Goal: Task Accomplishment & Management: Complete application form

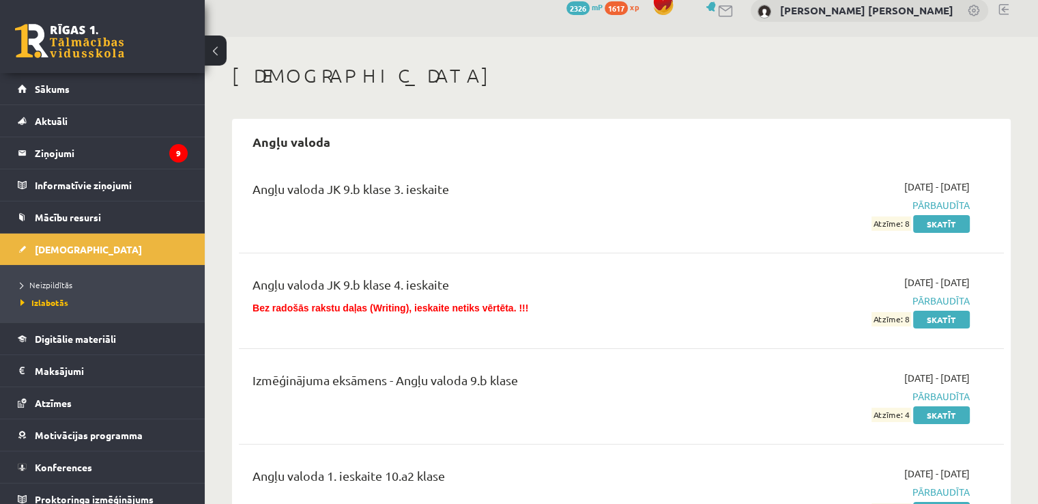
scroll to position [15, 0]
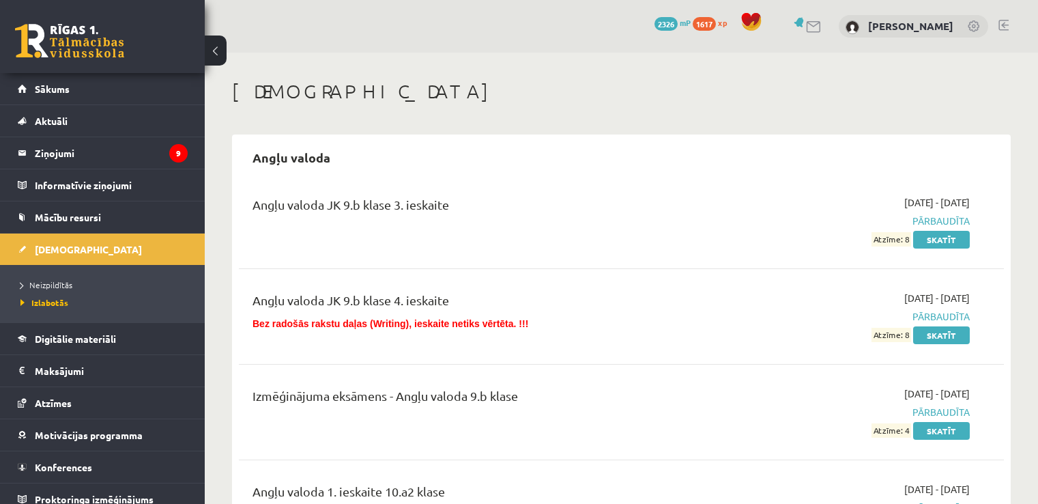
scroll to position [15, 0]
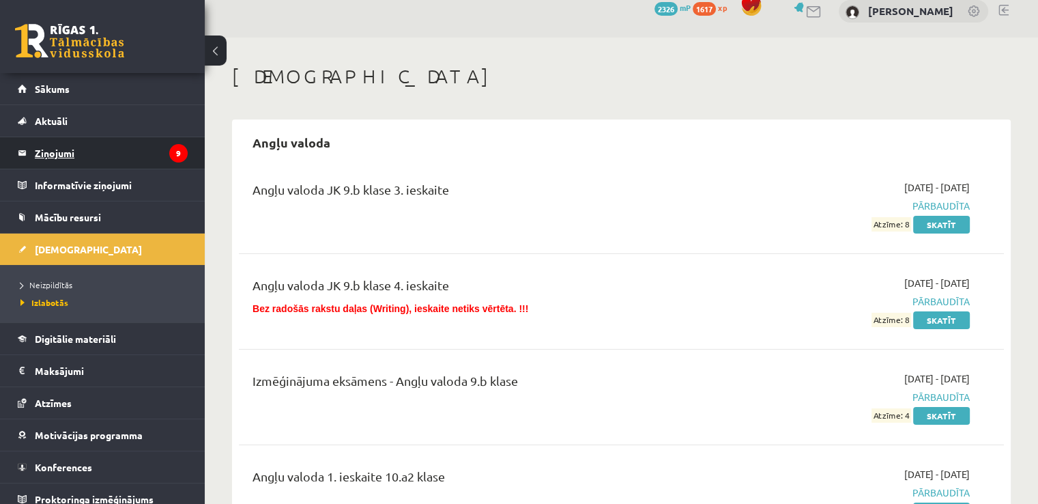
click at [77, 147] on legend "Ziņojumi 9" at bounding box center [111, 152] width 153 height 31
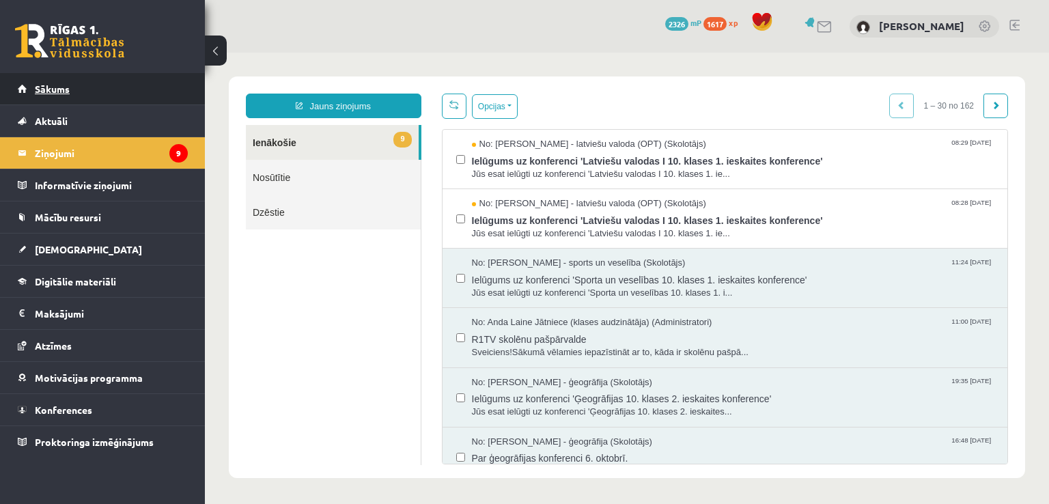
click at [61, 85] on span "Sākums" at bounding box center [52, 89] width 35 height 12
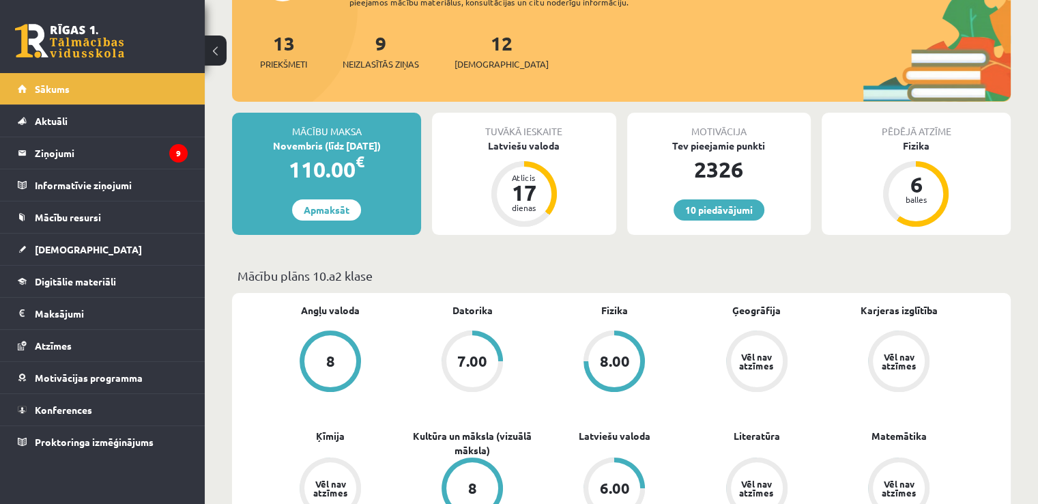
scroll to position [149, 0]
click at [487, 59] on span "[DEMOGRAPHIC_DATA]" at bounding box center [502, 64] width 94 height 14
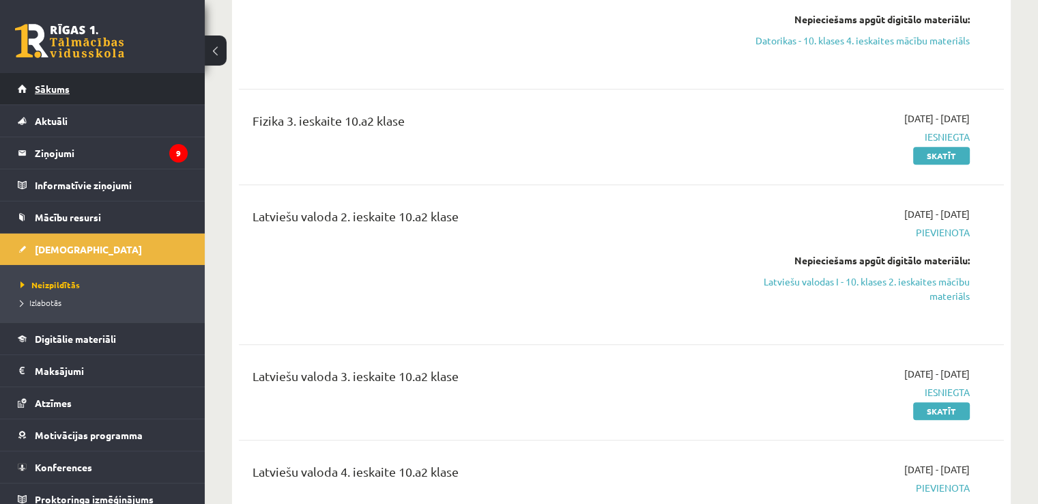
scroll to position [802, 0]
click at [41, 87] on span "Sākums" at bounding box center [52, 89] width 35 height 12
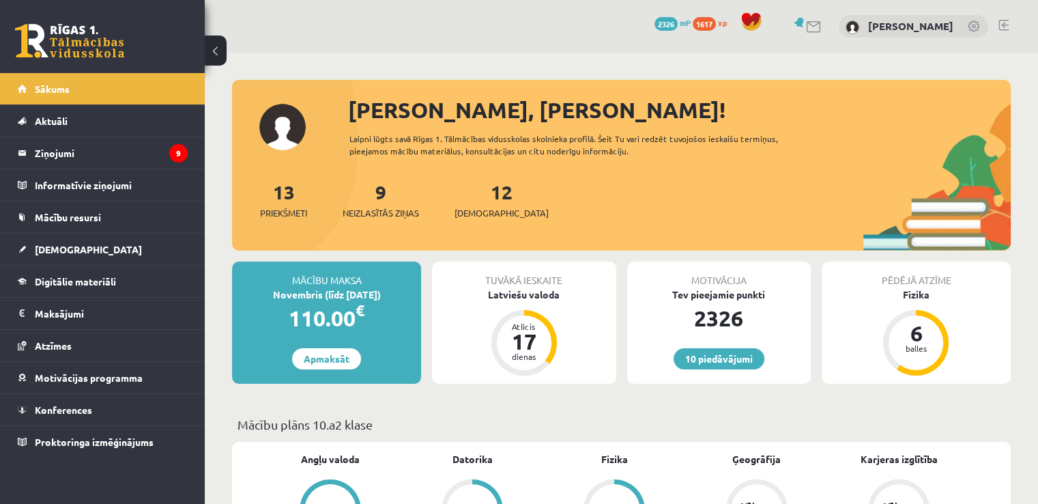
click at [480, 214] on span "[DEMOGRAPHIC_DATA]" at bounding box center [502, 213] width 94 height 14
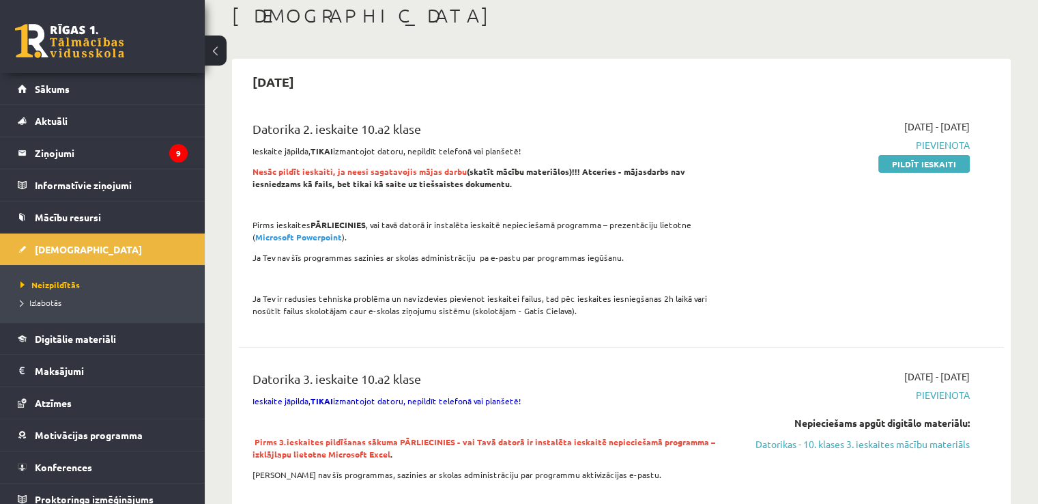
scroll to position [76, 0]
click at [894, 156] on link "Pildīt ieskaiti" at bounding box center [924, 163] width 91 height 18
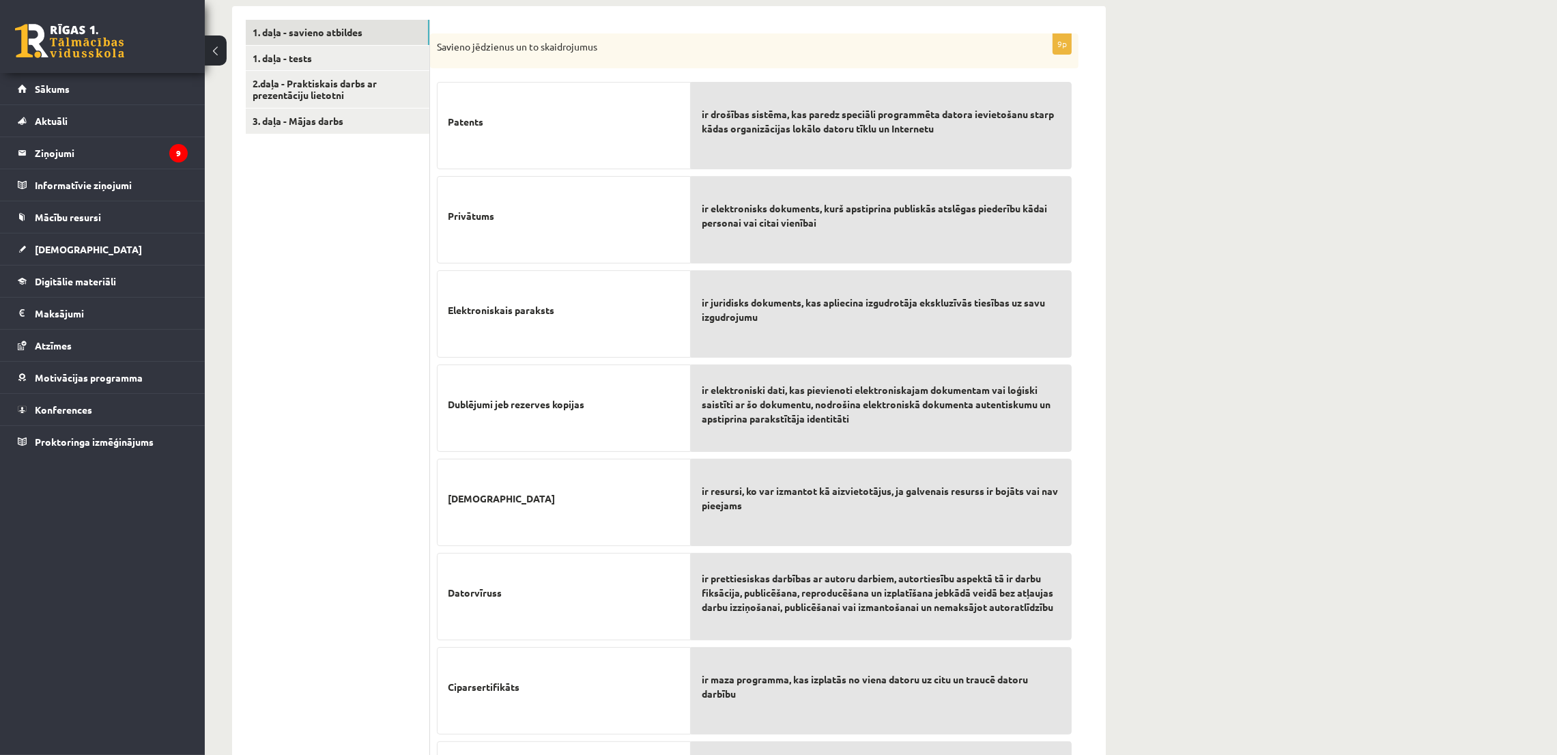
scroll to position [377, 0]
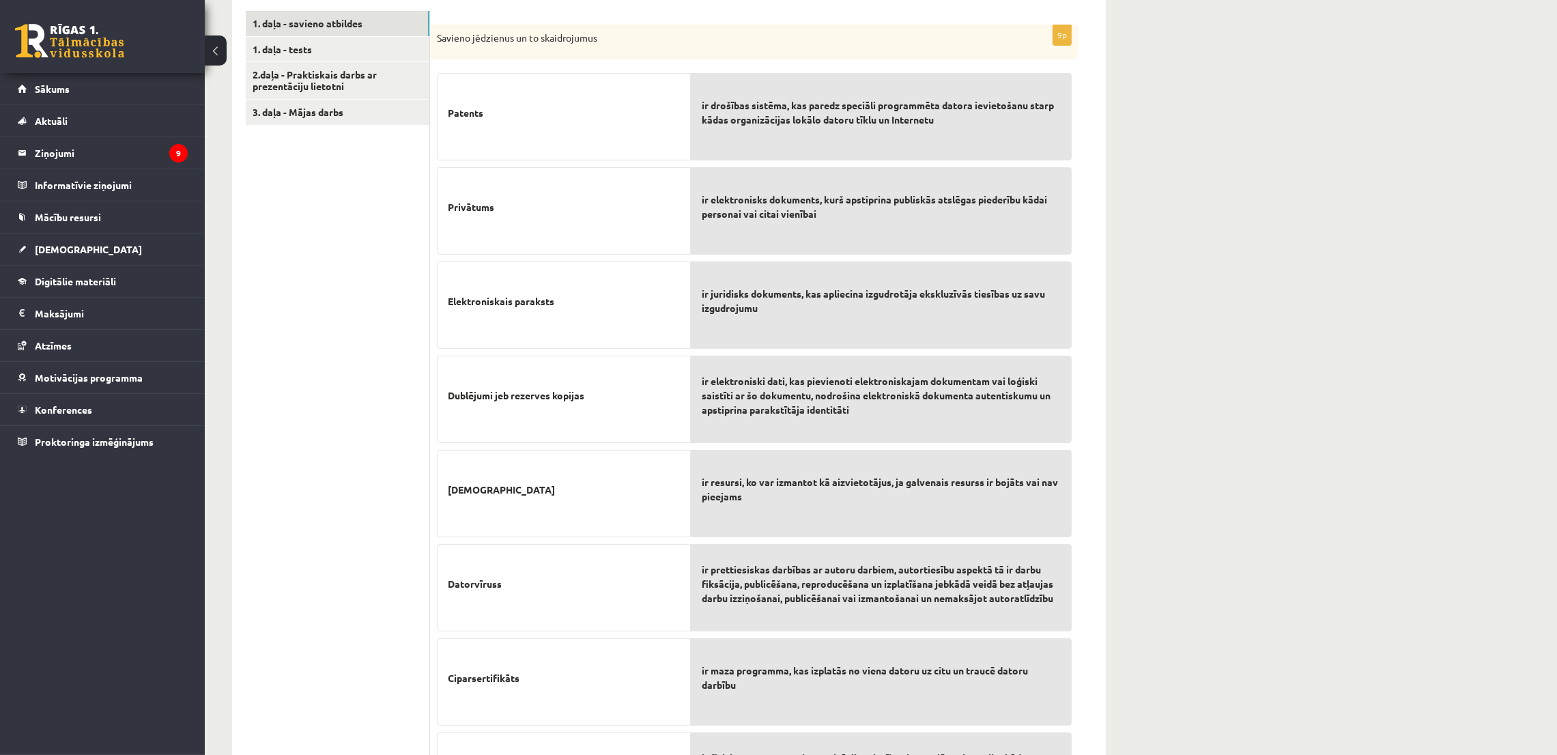
click at [1038, 128] on div "Datorika 10.a2 klasei 2.ieskaite , Bernards Zariņš (10.a2 klase) Ieskaite jāpil…" at bounding box center [881, 318] width 1352 height 1287
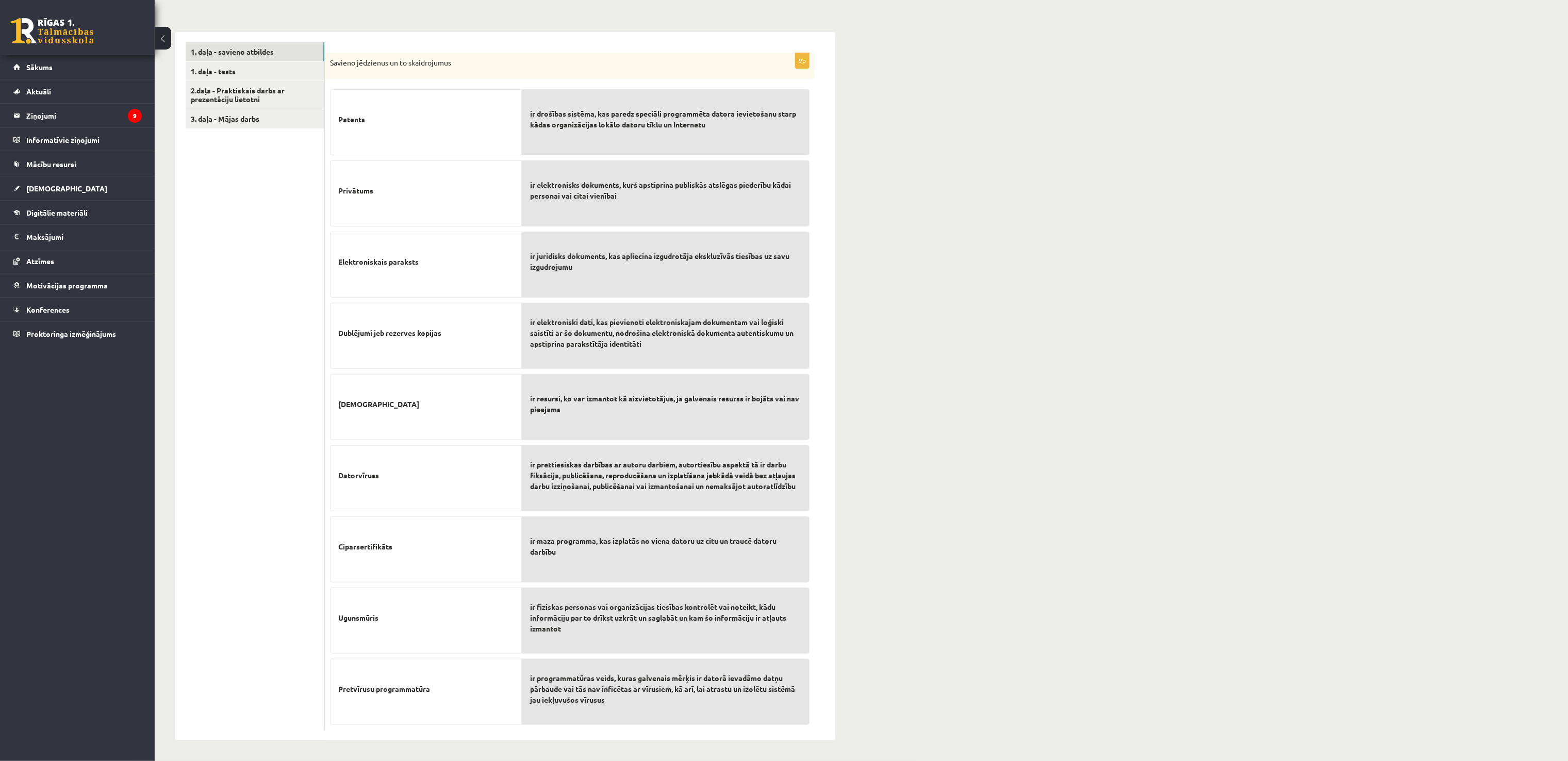
click at [784, 232] on div "Datorika 10.a2 klasei 2.ieskaite , Bernards Zariņš (10.a2 klase) Ieskaite jāpil…" at bounding box center [861, 274] width 1413 height 973
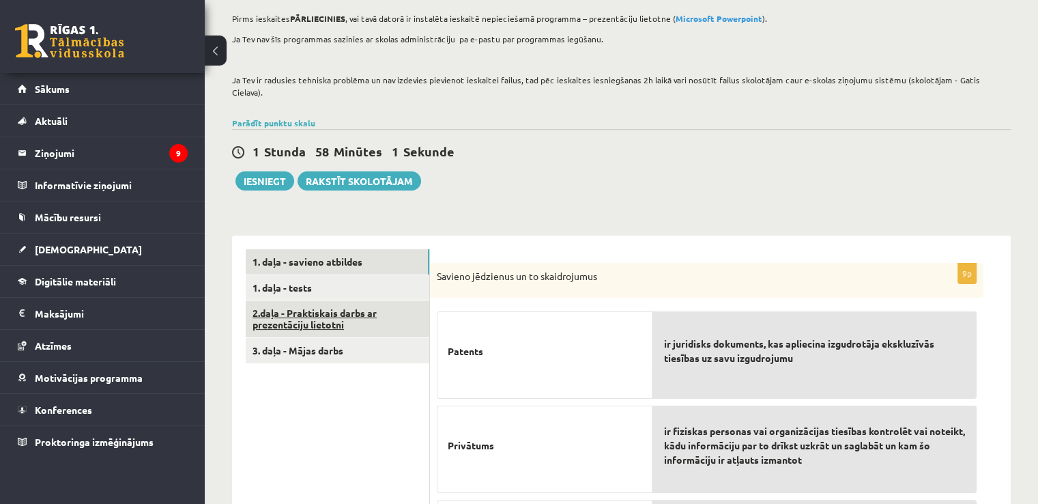
scroll to position [150, 0]
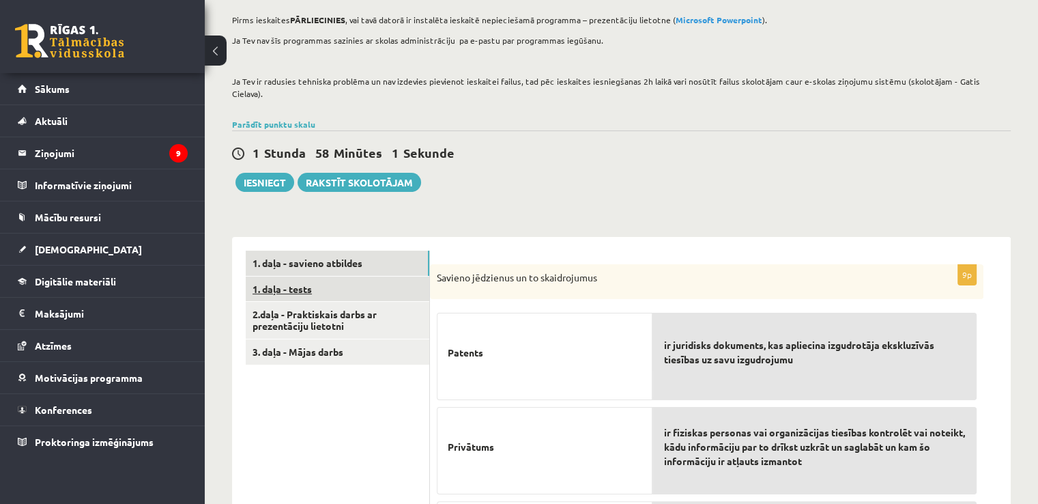
click at [302, 286] on link "1. daļa - tests" at bounding box center [338, 288] width 184 height 25
click at [319, 278] on link "1. daļa - tests" at bounding box center [338, 288] width 184 height 25
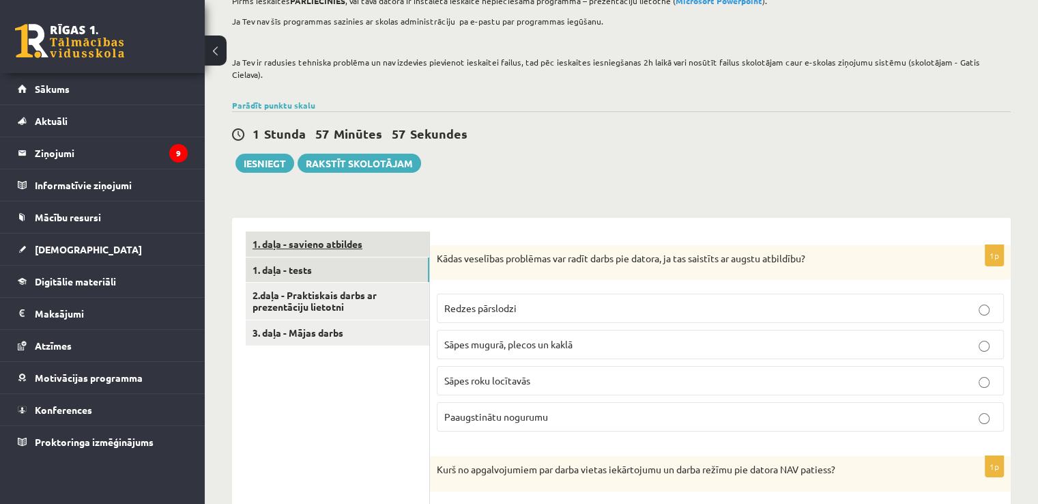
scroll to position [171, 0]
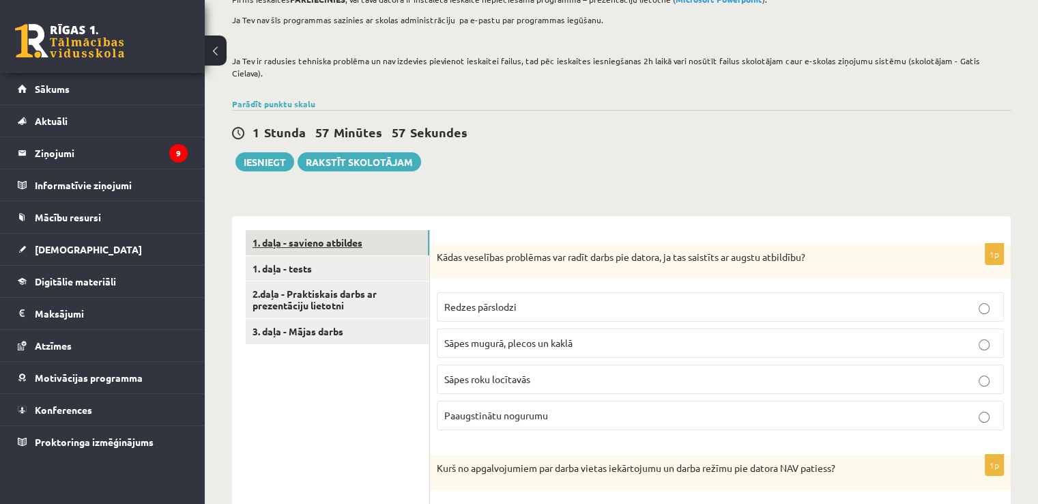
click at [322, 231] on link "1. daļa - savieno atbildes" at bounding box center [338, 242] width 184 height 25
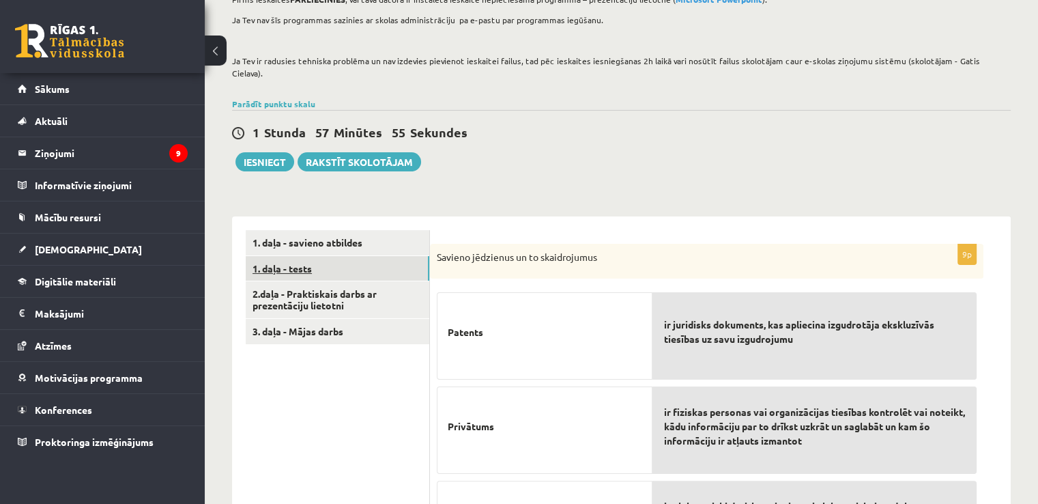
click at [317, 256] on link "1. daļa - tests" at bounding box center [338, 268] width 184 height 25
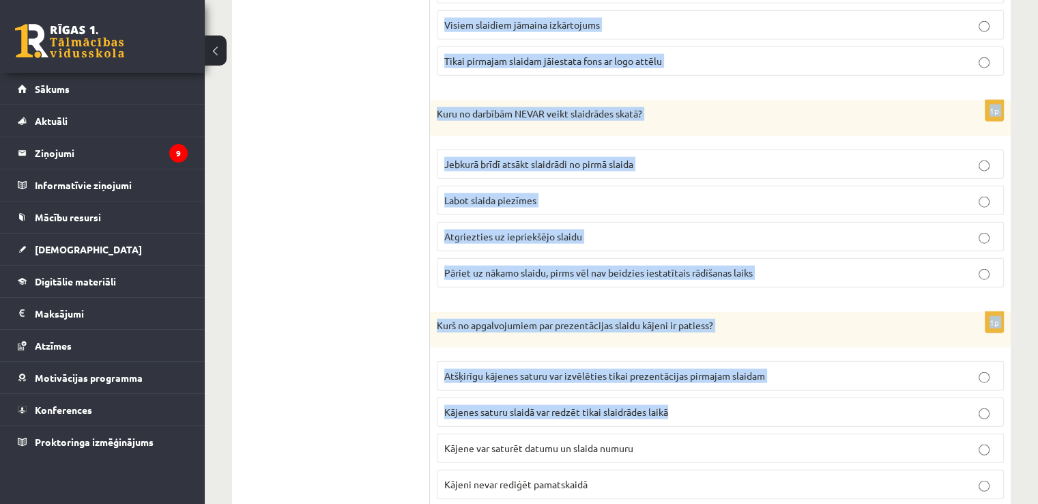
scroll to position [3343, 0]
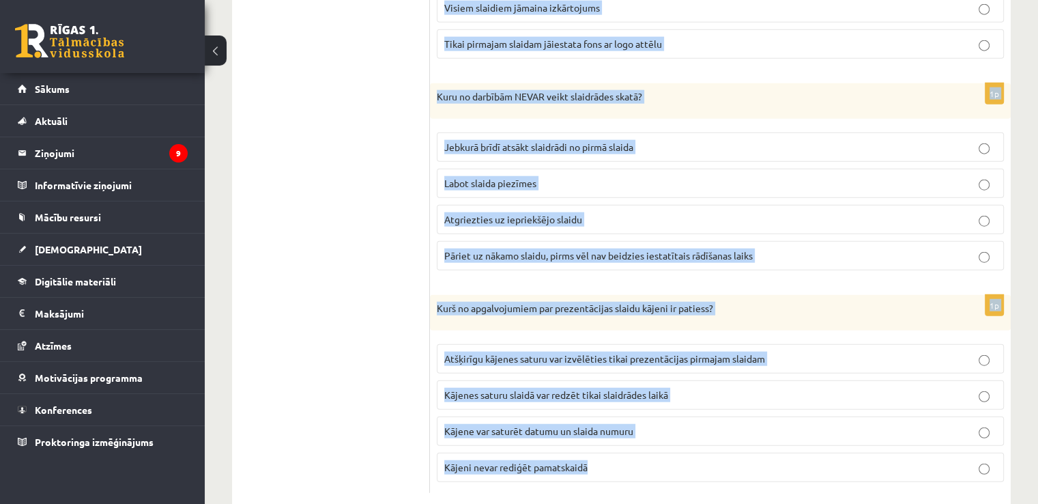
drag, startPoint x: 437, startPoint y: 238, endPoint x: 758, endPoint y: 483, distance: 403.9
copy form "Kādas veselības problēmas var radīt darbs pie datora, ja tas saistīts ar augstu…"
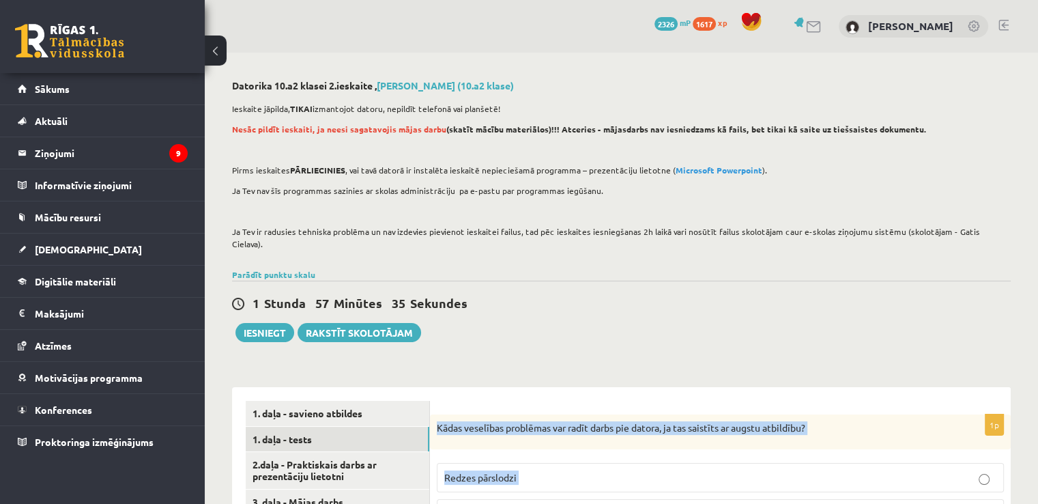
scroll to position [0, 0]
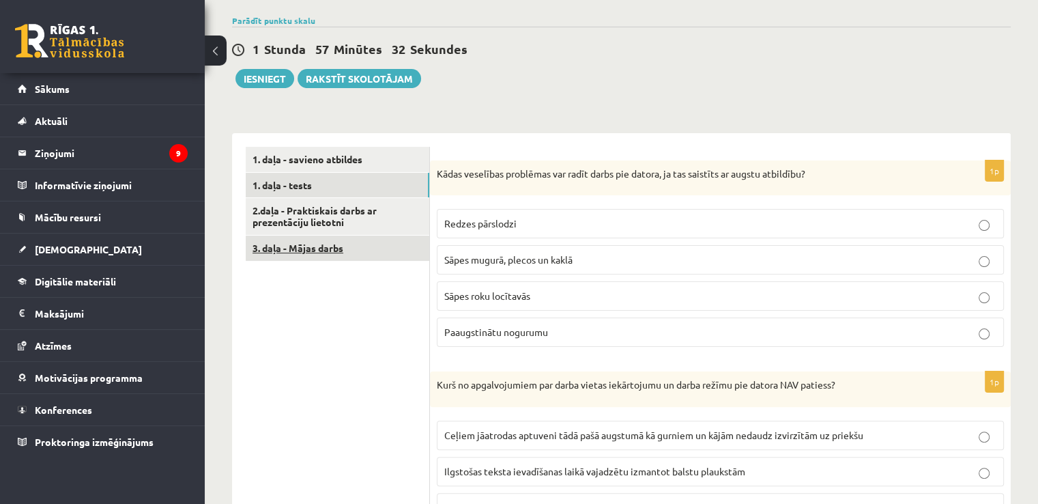
scroll to position [257, 0]
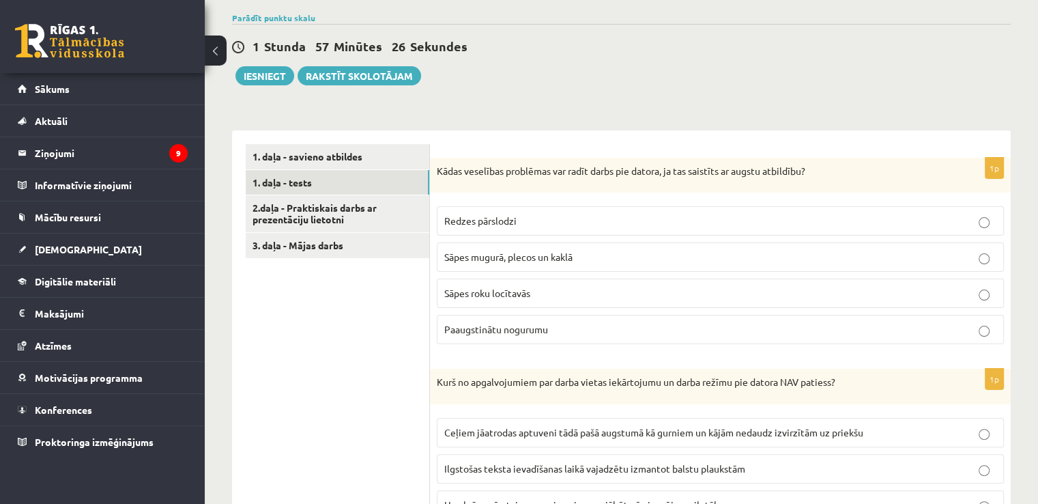
click at [487, 323] on span "Paaugstinātu nogurumu" at bounding box center [496, 329] width 104 height 12
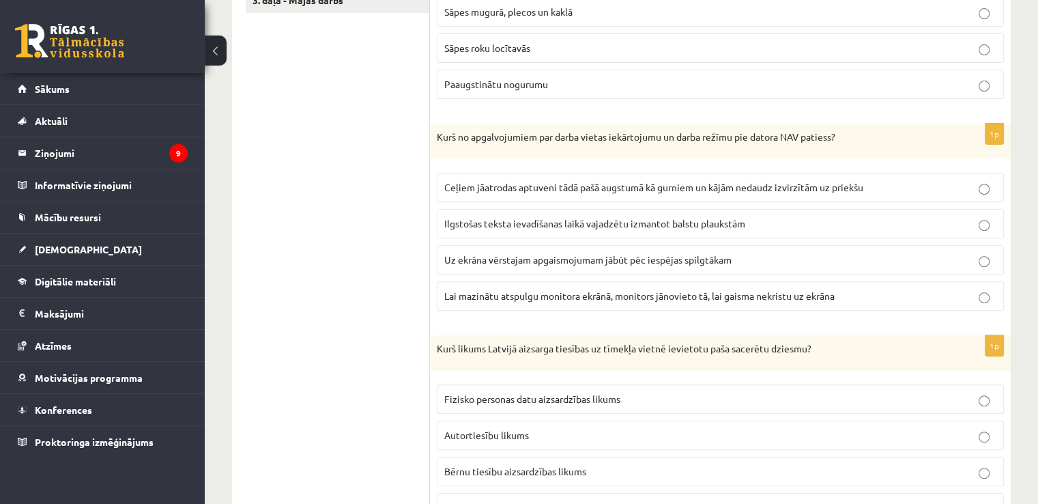
scroll to position [502, 0]
click at [491, 253] on span "Uz ekrāna vērstajam apgaismojumam jābūt pēc iespējas spilgtākam" at bounding box center [587, 259] width 287 height 12
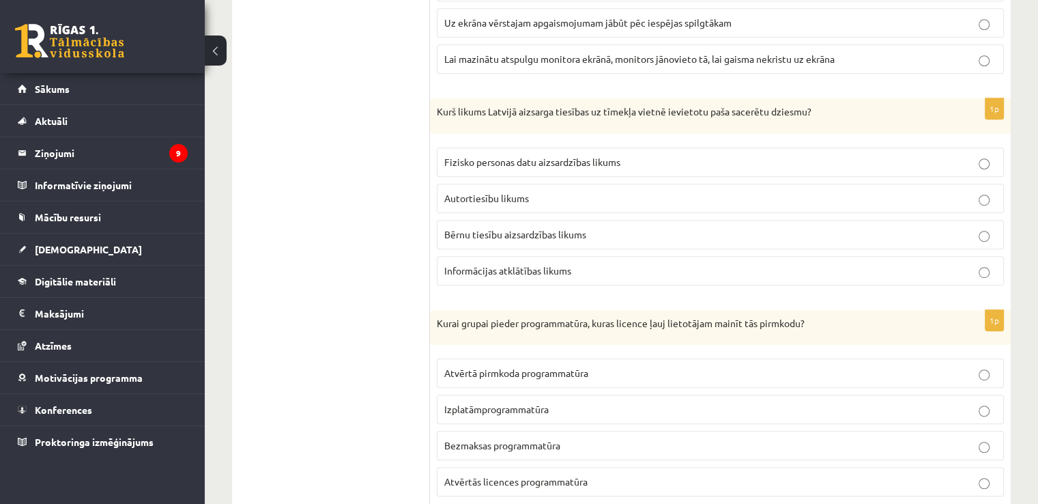
scroll to position [737, 0]
click at [465, 193] on span "Autortiesību likums" at bounding box center [486, 199] width 85 height 12
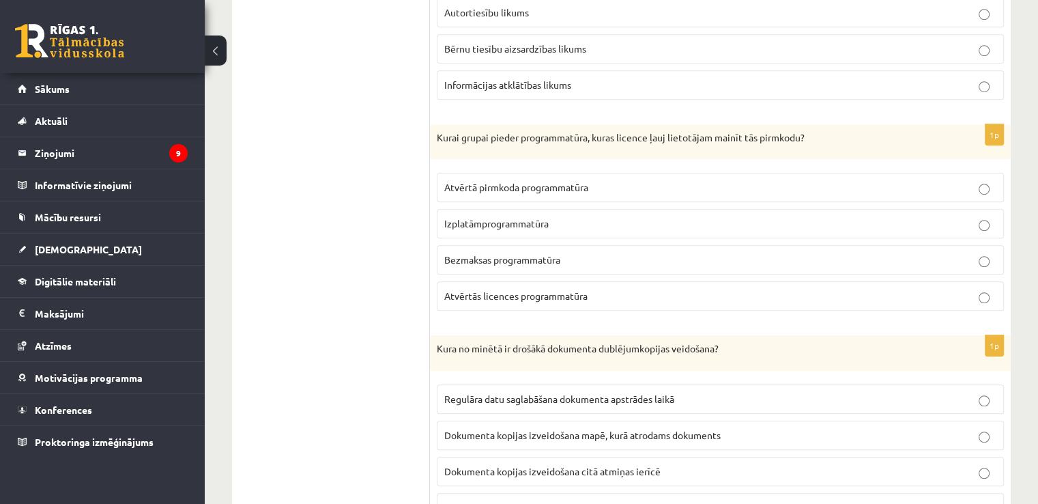
scroll to position [926, 0]
click at [497, 180] on span "Atvērtā pirmkoda programmatūra" at bounding box center [516, 186] width 144 height 12
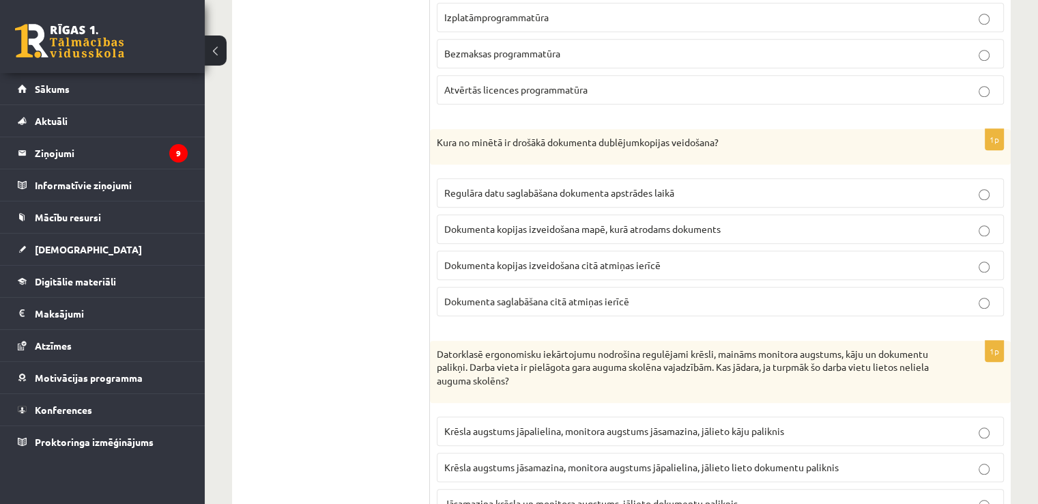
scroll to position [1130, 0]
click at [535, 259] on span "Dokumenta kopijas izveidošana citā atmiņas ierīcē" at bounding box center [552, 265] width 216 height 12
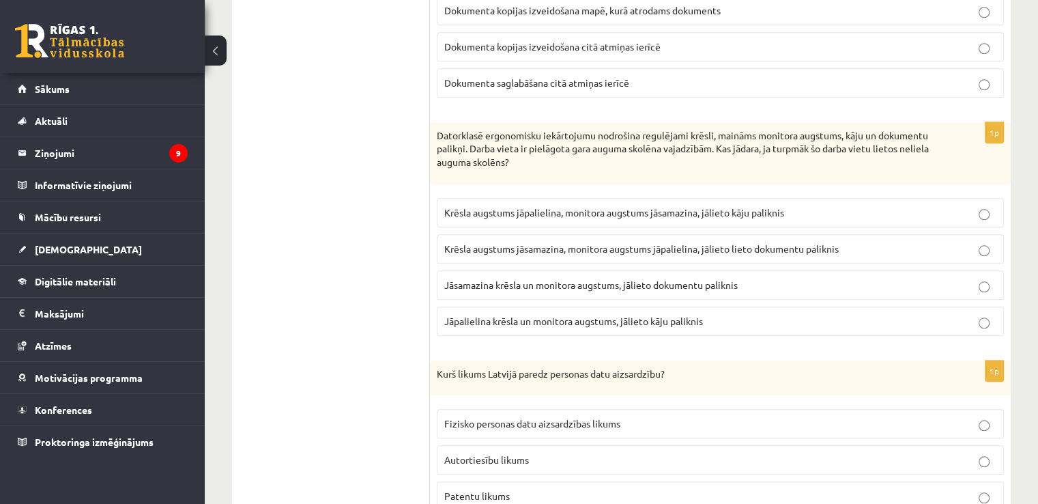
scroll to position [1350, 0]
click at [511, 241] on span "Krēsla augstums jāsamazina, monitora augstums jāpalielina, jālieto lieto dokume…" at bounding box center [641, 247] width 395 height 12
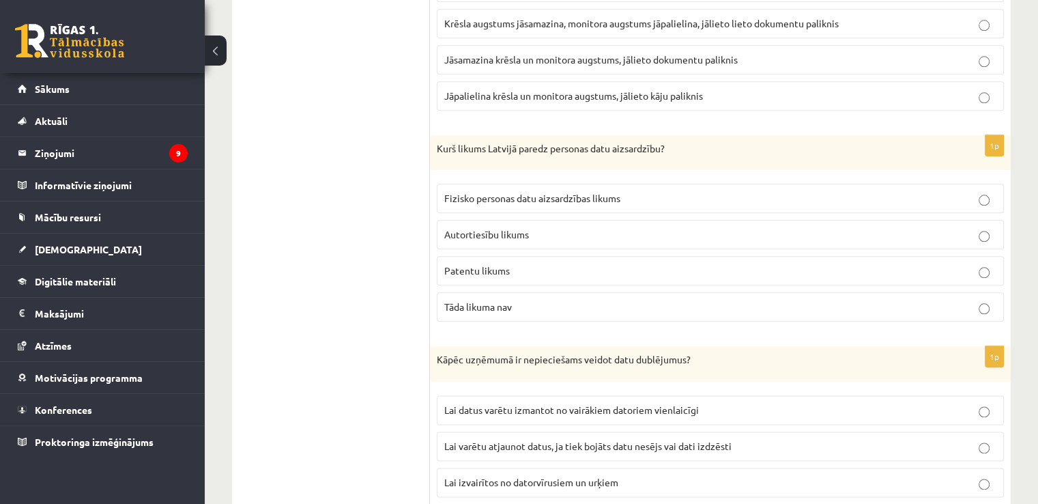
scroll to position [1573, 0]
click at [522, 193] on span "Fizisko personas datu aizsardzības likums" at bounding box center [532, 199] width 176 height 12
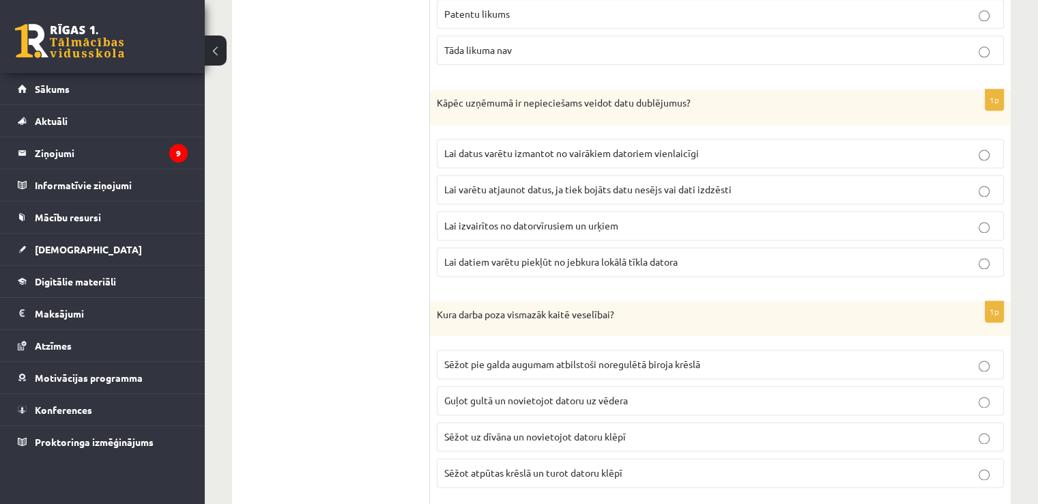
scroll to position [1829, 0]
click at [504, 184] on span "Lai varētu atjaunot datus, ja tiek bojāts datu nesējs vai dati izdzēsti" at bounding box center [587, 190] width 287 height 12
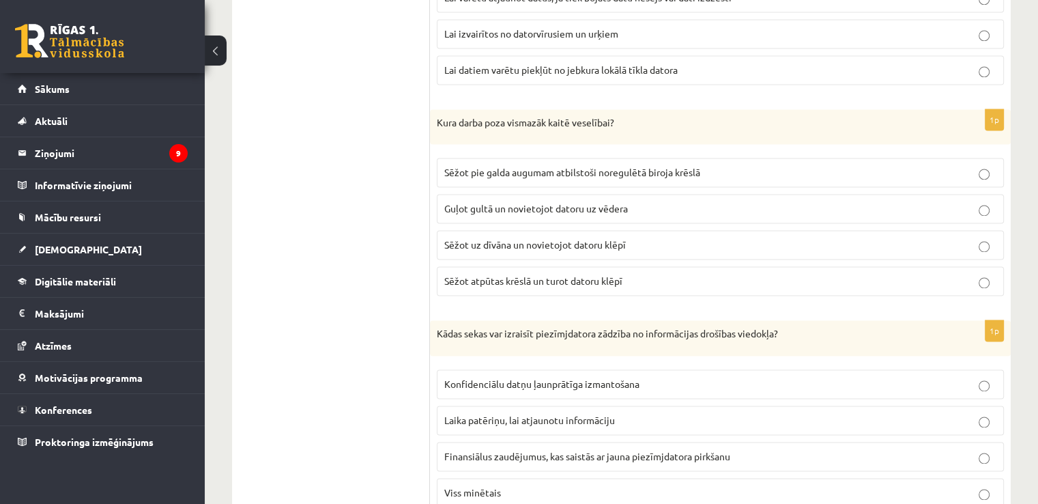
scroll to position [2026, 0]
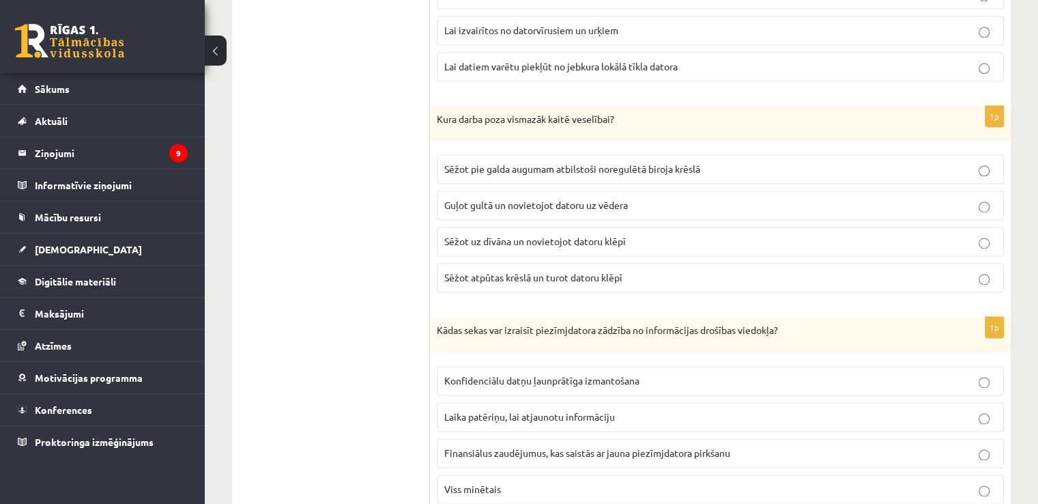
click at [491, 162] on span "Sēžot pie galda augumam atbilstoši noregulētā biroja krēslā" at bounding box center [572, 168] width 256 height 12
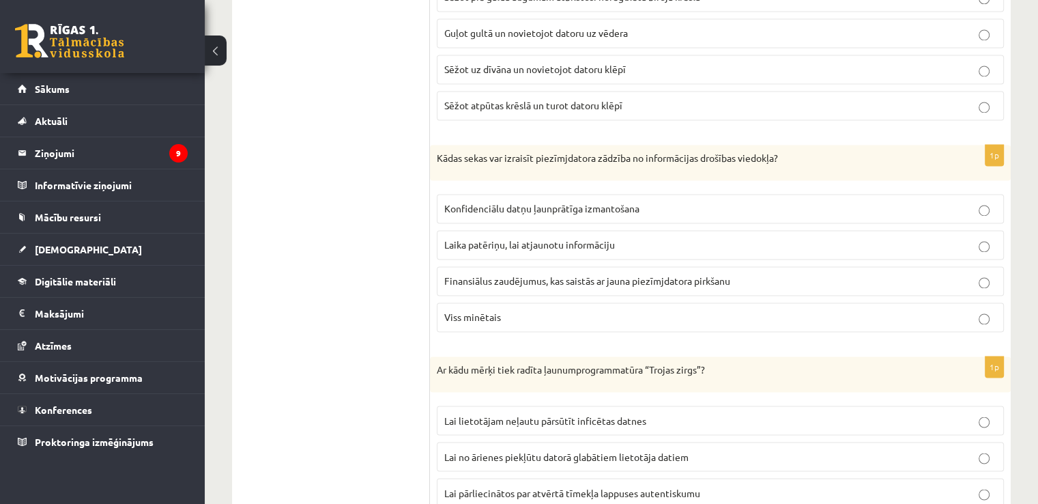
scroll to position [2219, 0]
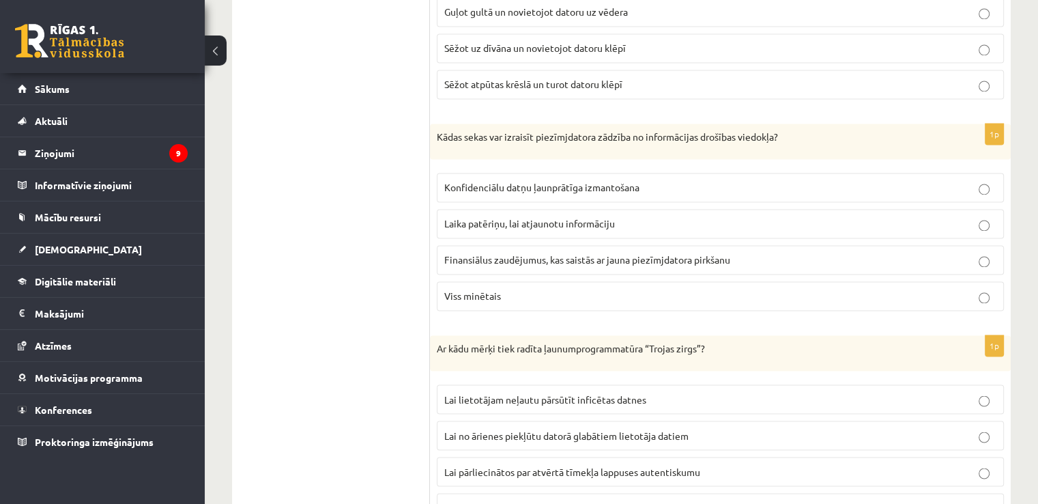
click at [484, 282] on label "Viss minētais" at bounding box center [720, 295] width 567 height 29
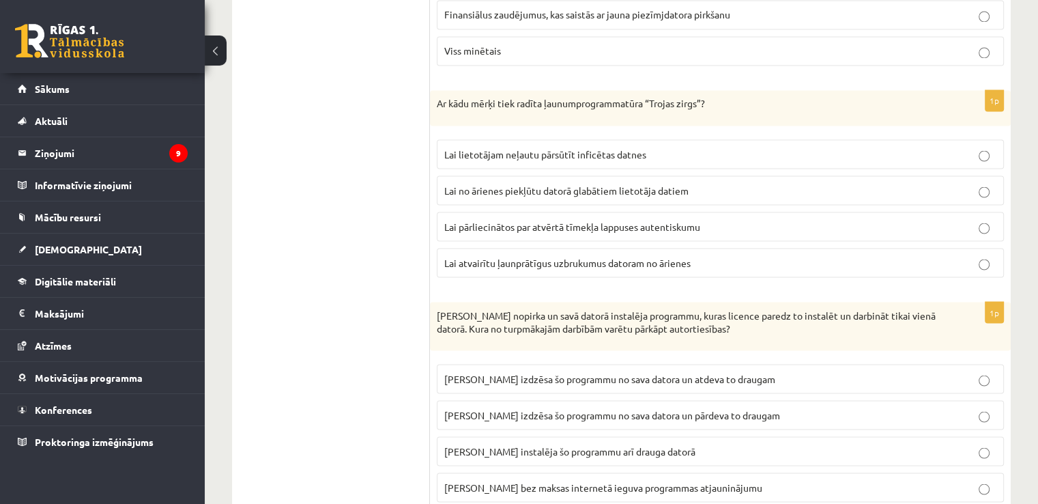
scroll to position [2465, 0]
click at [522, 183] on span "Lai no ārienes piekļūtu datorā glabātiem lietotāja datiem" at bounding box center [566, 189] width 244 height 12
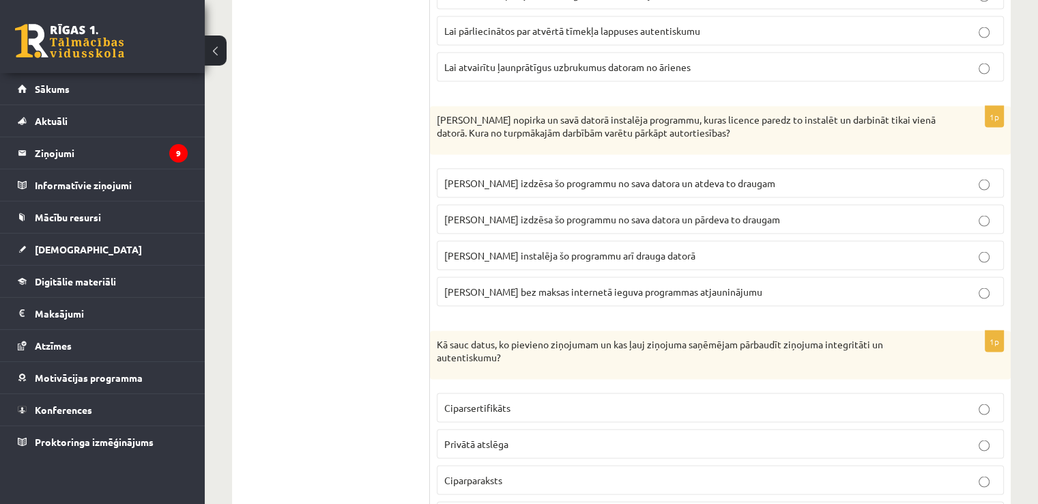
scroll to position [2660, 0]
click at [588, 177] on span "[PERSON_NAME] izdzēsa šo programmu no sava datora un atdeva to draugam" at bounding box center [609, 183] width 331 height 12
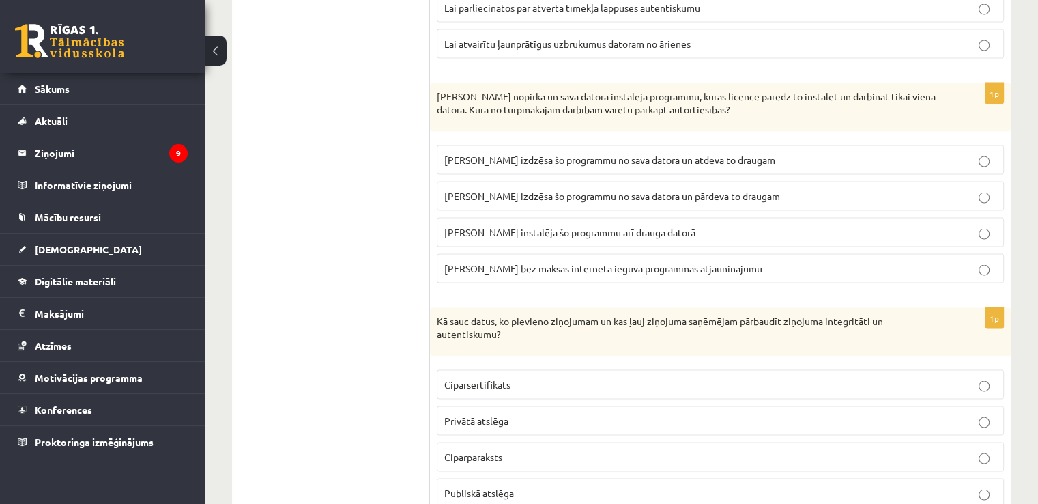
click at [517, 225] on p "[PERSON_NAME] instalēja šo programmu arī drauga datorā" at bounding box center [720, 232] width 552 height 14
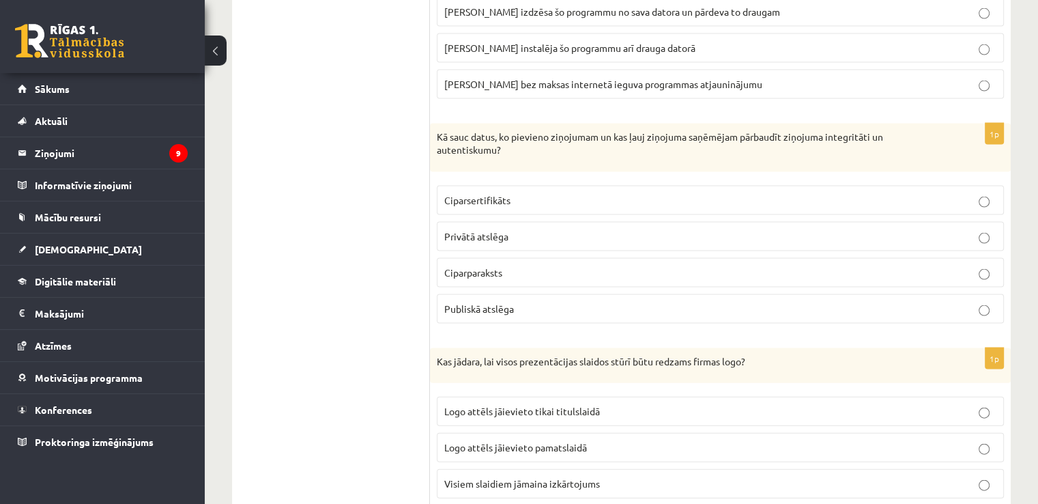
scroll to position [2867, 0]
click at [492, 193] on p "Ciparsertifikāts" at bounding box center [720, 200] width 552 height 14
click at [493, 266] on span "Ciparparaksts" at bounding box center [473, 272] width 58 height 12
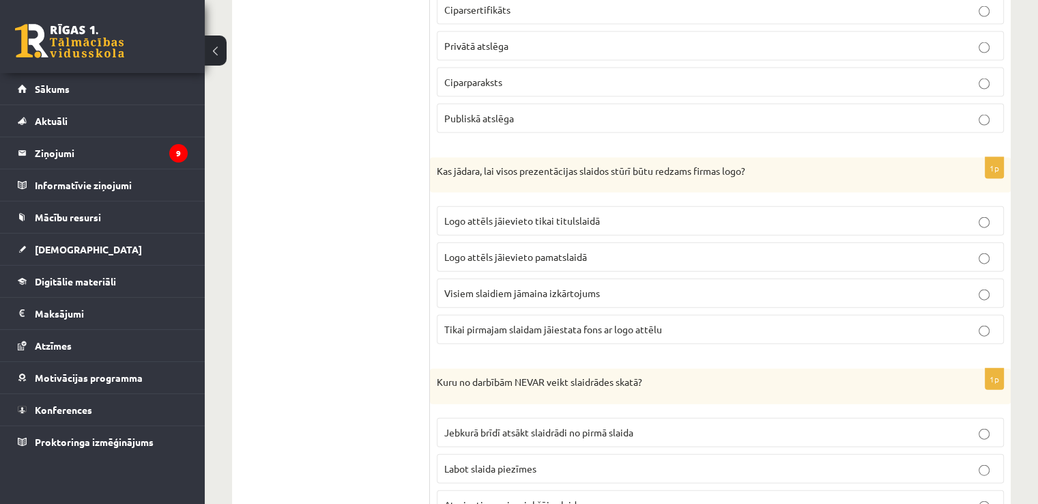
scroll to position [3058, 0]
click at [517, 249] on p "Logo attēls jāievieto pamatslaidā" at bounding box center [720, 256] width 552 height 14
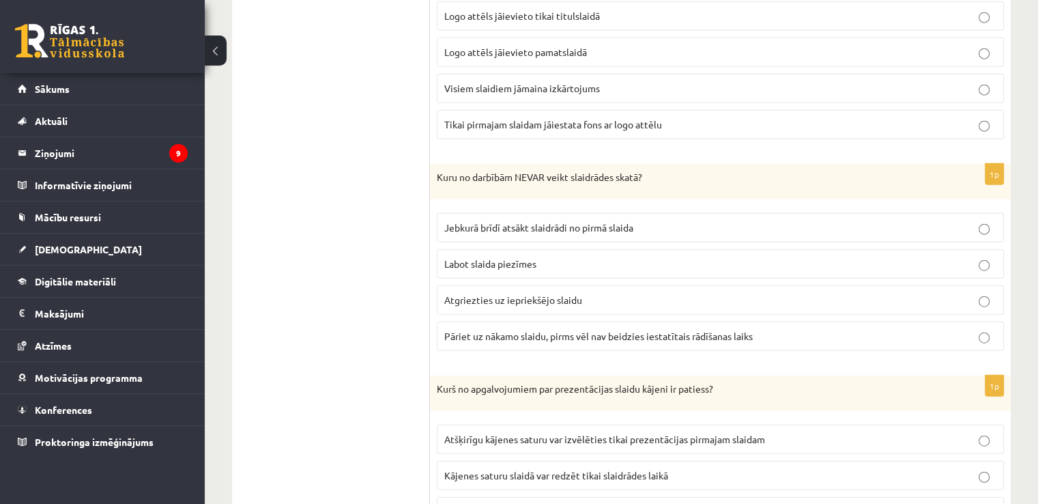
scroll to position [3278, 0]
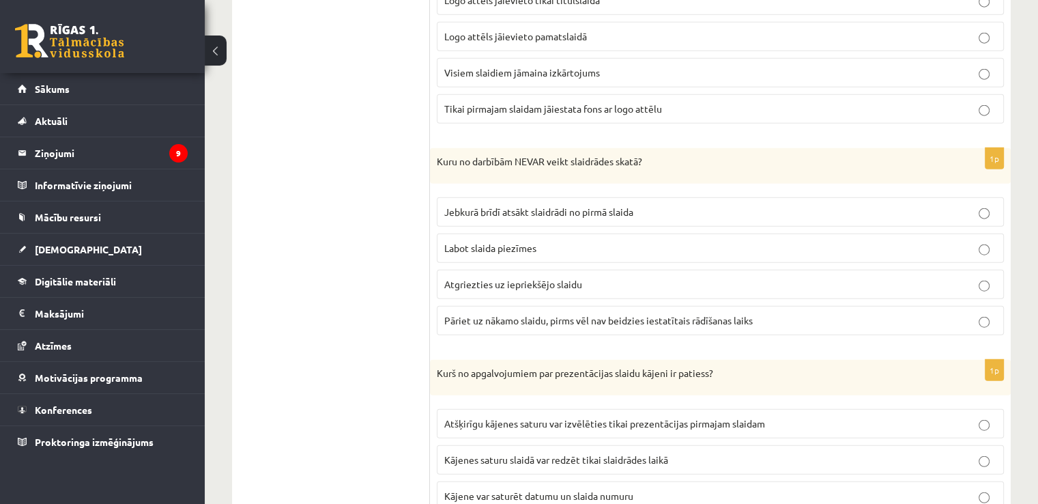
click at [502, 241] on p "Labot slaida piezīmes" at bounding box center [720, 248] width 552 height 14
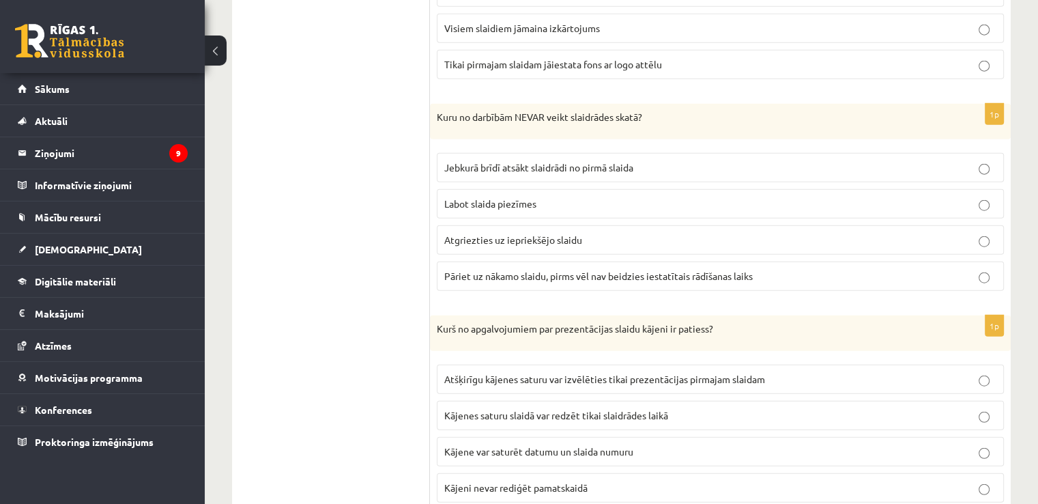
scroll to position [3343, 0]
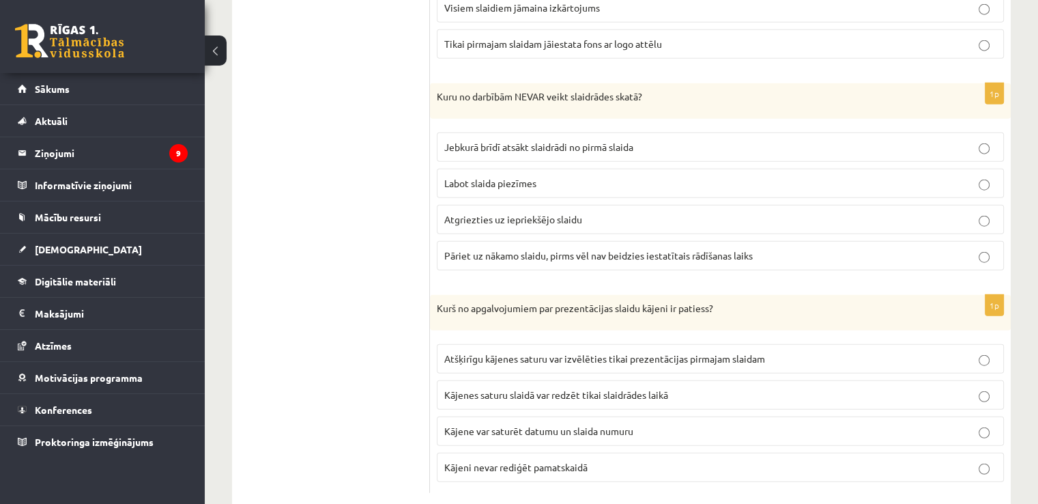
click at [485, 388] on p "Kājenes saturu slaidā var redzēt tikai slaidrādes laikā" at bounding box center [720, 395] width 552 height 14
click at [487, 425] on span "Kājene var saturēt datumu un slaida numuru" at bounding box center [538, 431] width 189 height 12
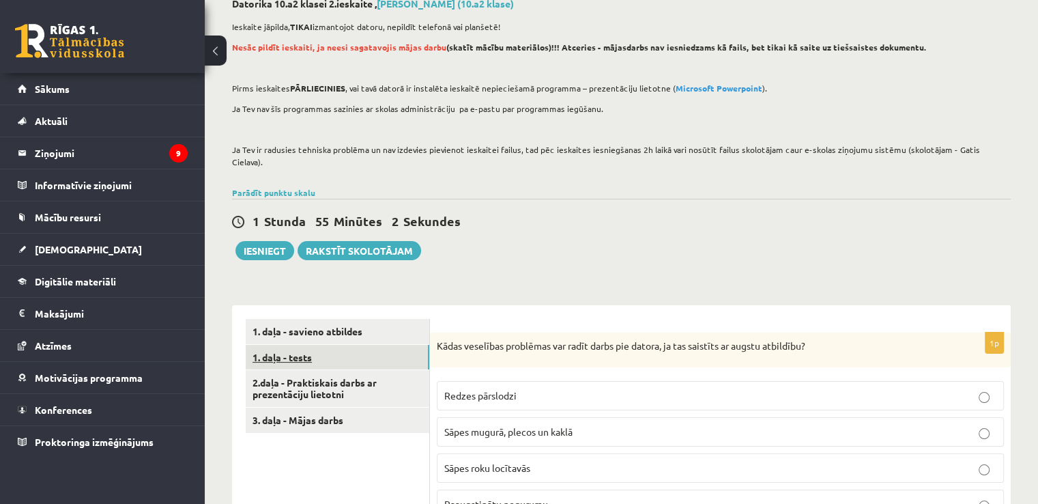
scroll to position [93, 0]
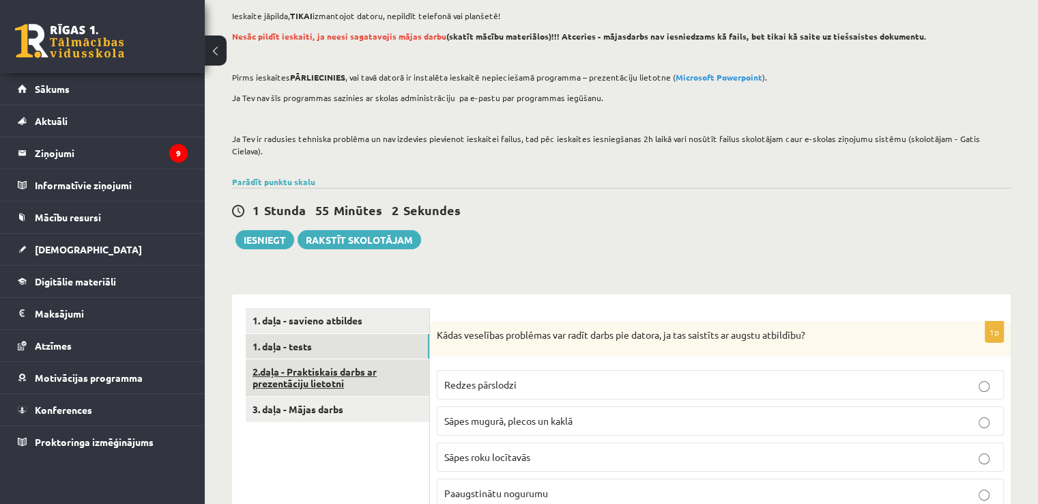
click at [330, 359] on link "2.daļa - Praktiskais darbs ar prezentāciju lietotni" at bounding box center [338, 377] width 184 height 37
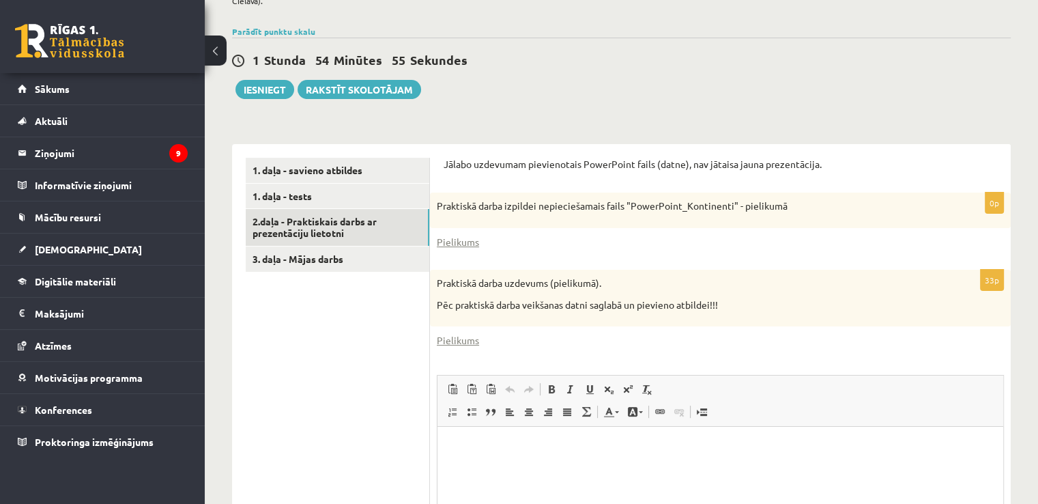
scroll to position [245, 0]
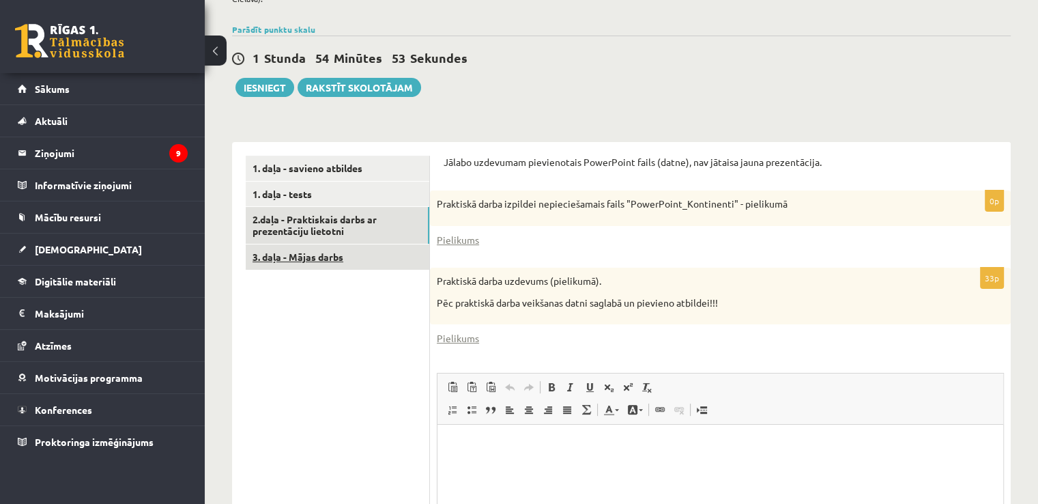
click at [330, 245] on link "3. daļa - Mājas darbs" at bounding box center [338, 256] width 184 height 25
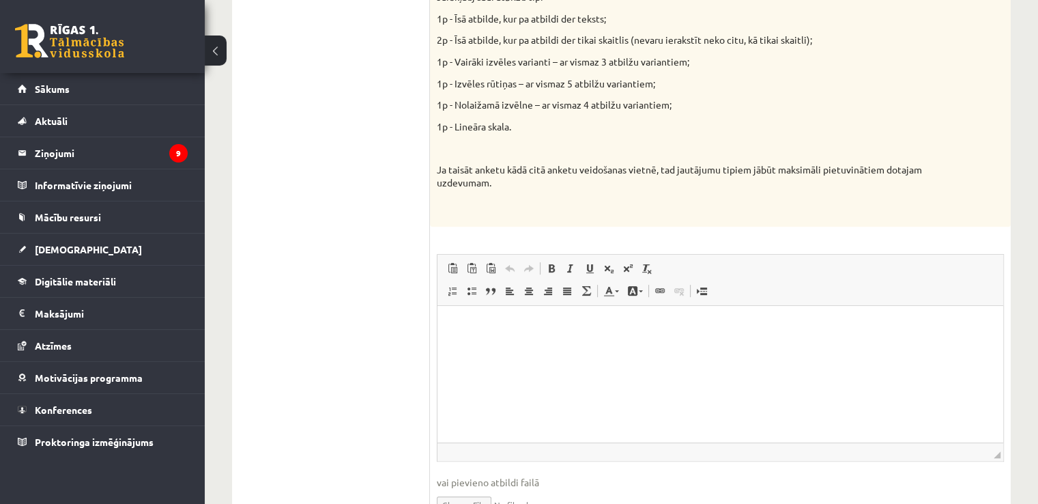
scroll to position [628, 0]
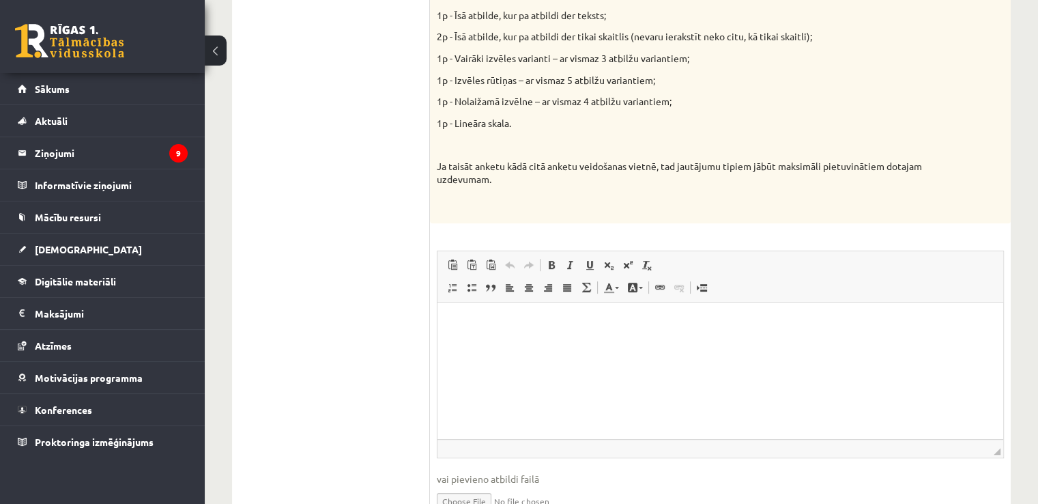
click at [543, 343] on html at bounding box center [721, 323] width 566 height 42
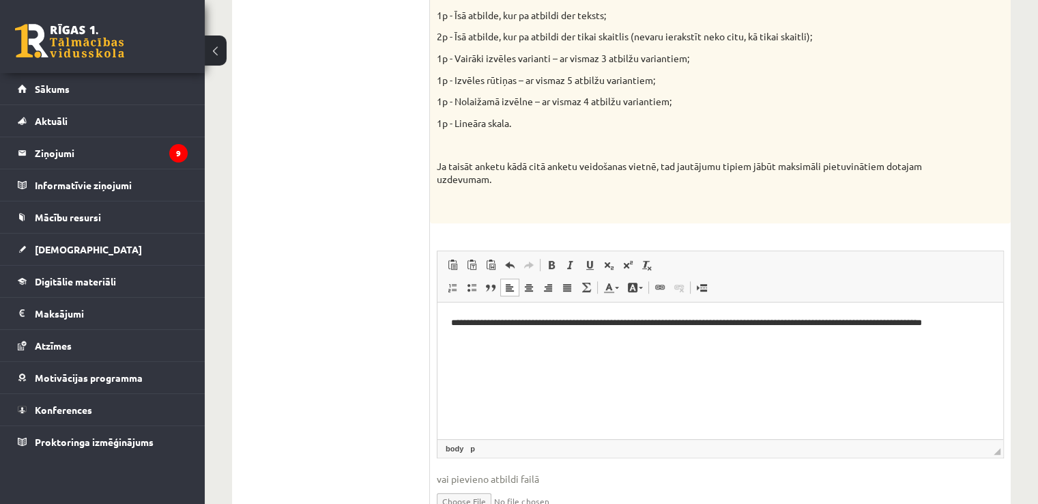
click at [464, 210] on div "Vidusskolas 2. ieskaites mācību materiālos punktā 2.2 bija norādīts ka būs jāie…" at bounding box center [720, 4] width 581 height 437
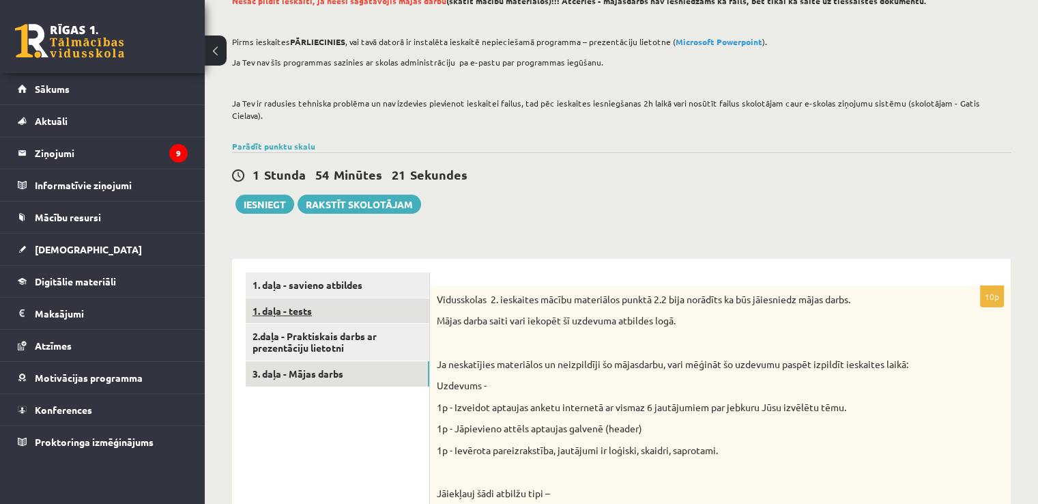
scroll to position [130, 0]
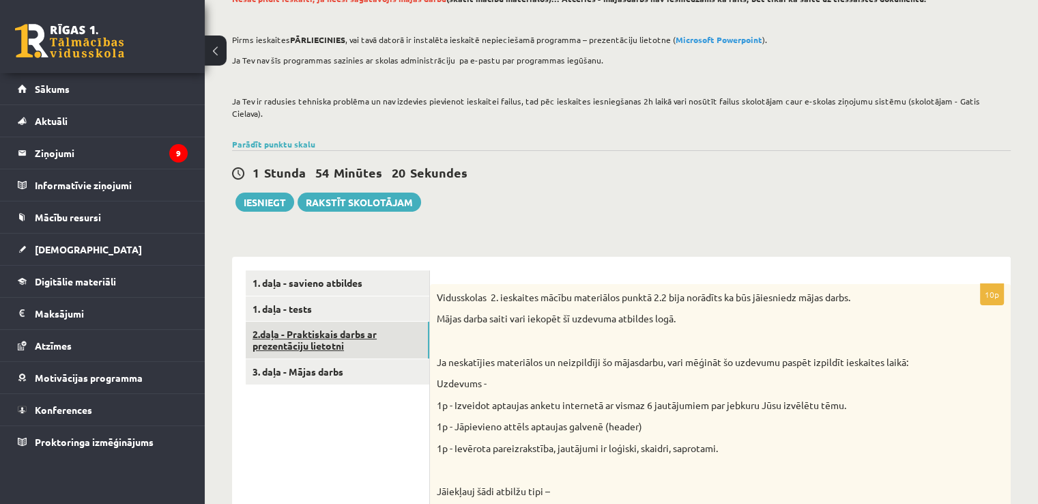
click at [306, 324] on link "2.daļa - Praktiskais darbs ar prezentāciju lietotni" at bounding box center [338, 340] width 184 height 37
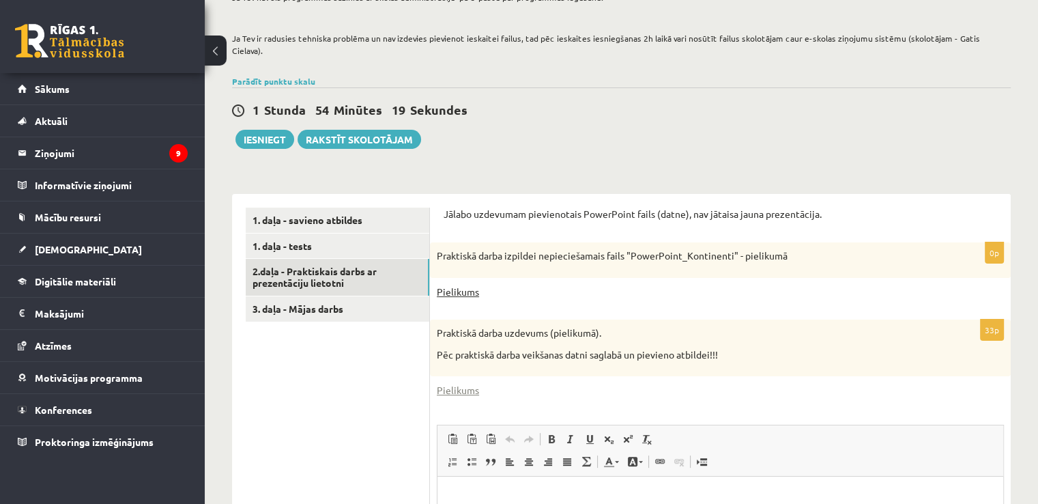
scroll to position [0, 0]
click at [462, 285] on link "Pielikums" at bounding box center [458, 292] width 42 height 14
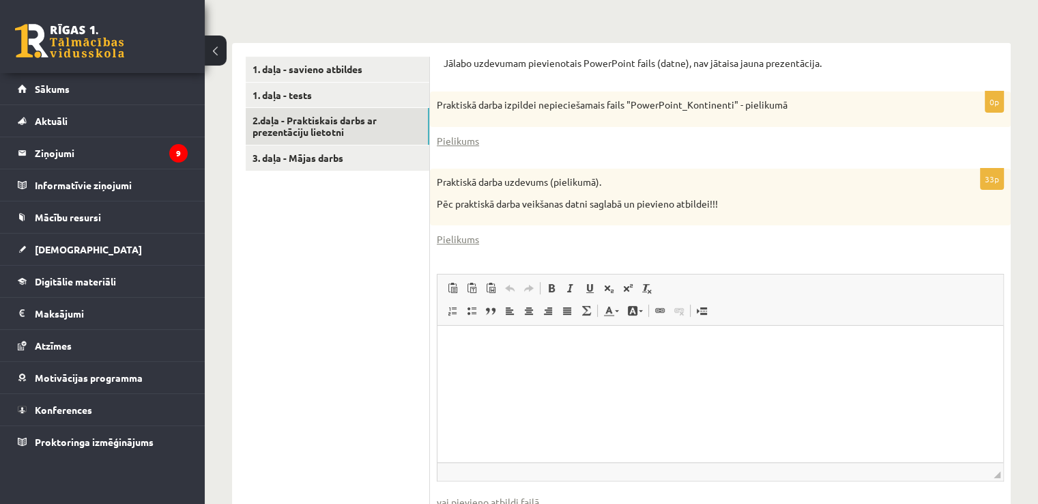
scroll to position [347, 0]
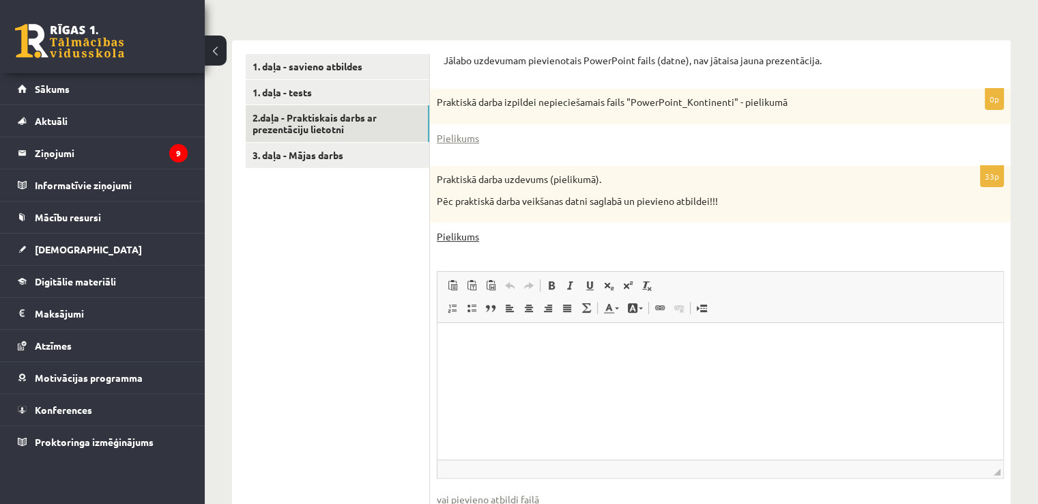
click at [461, 229] on link "Pielikums" at bounding box center [458, 236] width 42 height 14
click at [567, 365] on html at bounding box center [721, 344] width 566 height 42
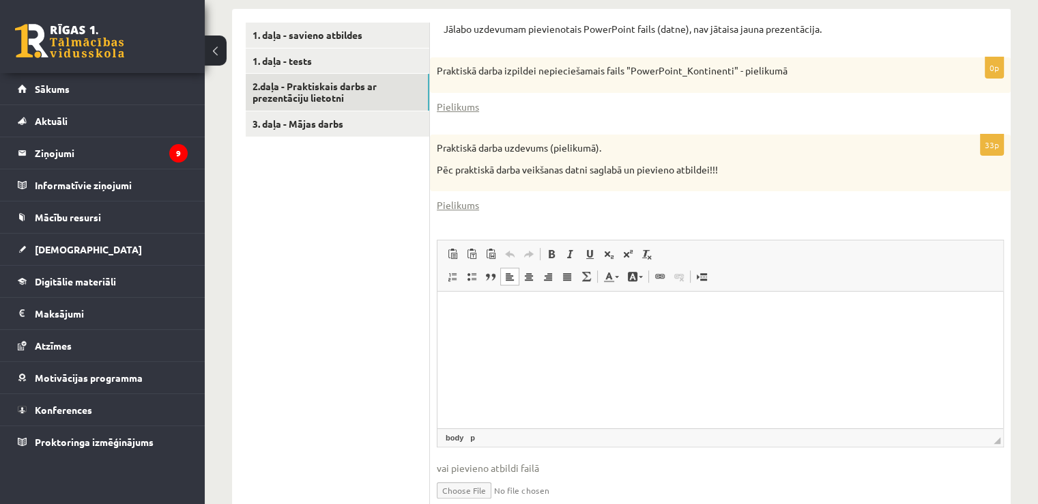
scroll to position [410, 0]
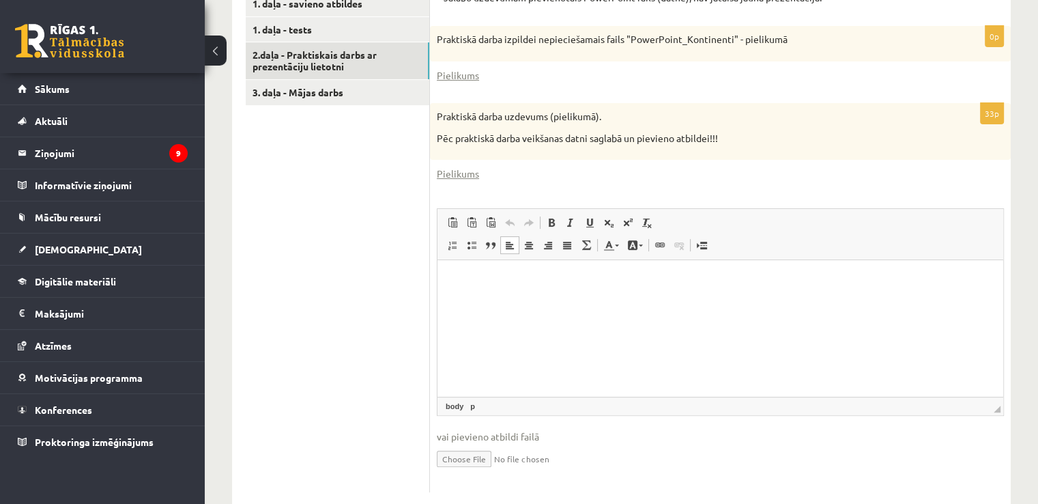
click at [465, 446] on input "file" at bounding box center [720, 458] width 567 height 28
type input "**********"
click at [504, 292] on html at bounding box center [721, 281] width 566 height 42
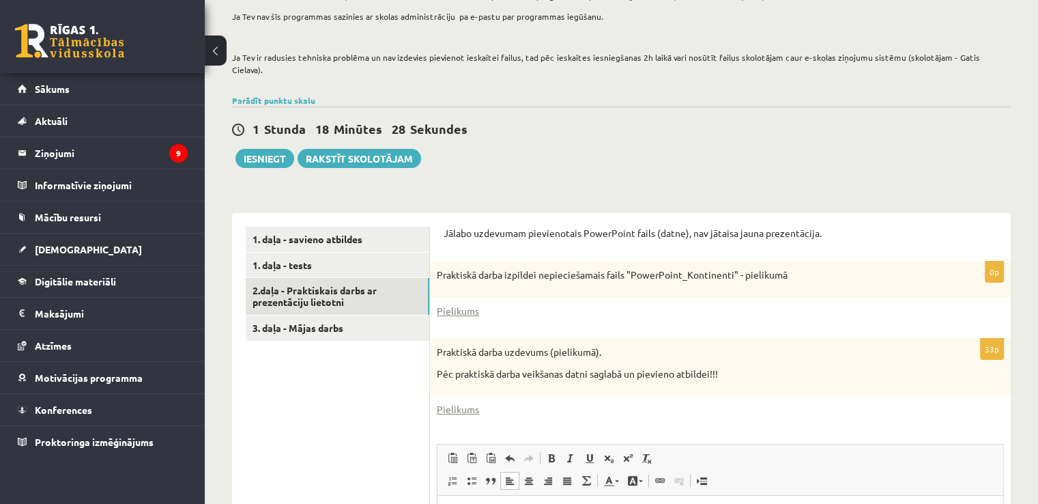
scroll to position [173, 0]
click at [245, 149] on button "Iesniegt" at bounding box center [265, 158] width 59 height 19
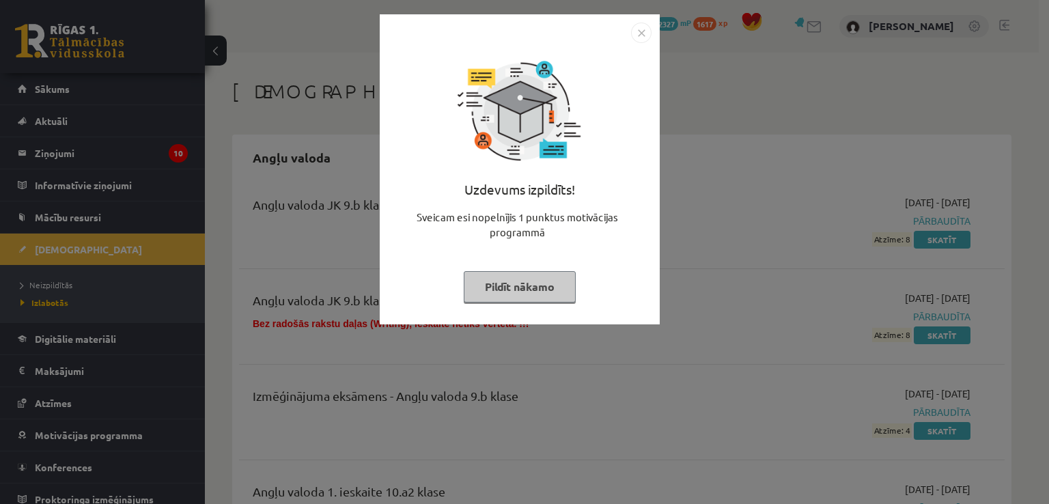
click at [557, 280] on button "Pildīt nākamo" at bounding box center [520, 286] width 112 height 31
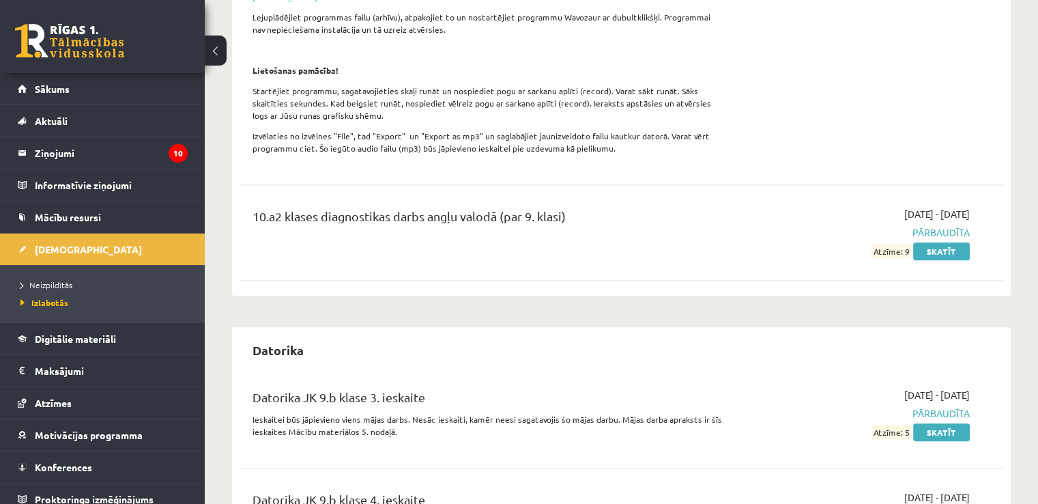
scroll to position [890, 0]
click at [63, 289] on link "Neizpildītās" at bounding box center [105, 285] width 171 height 12
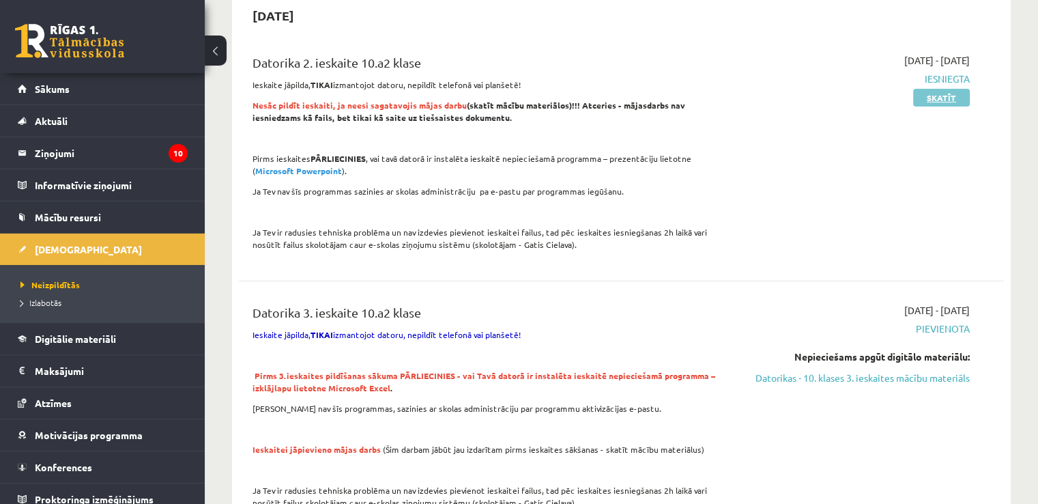
scroll to position [141, 0]
click at [944, 97] on link "Skatīt" at bounding box center [941, 98] width 57 height 18
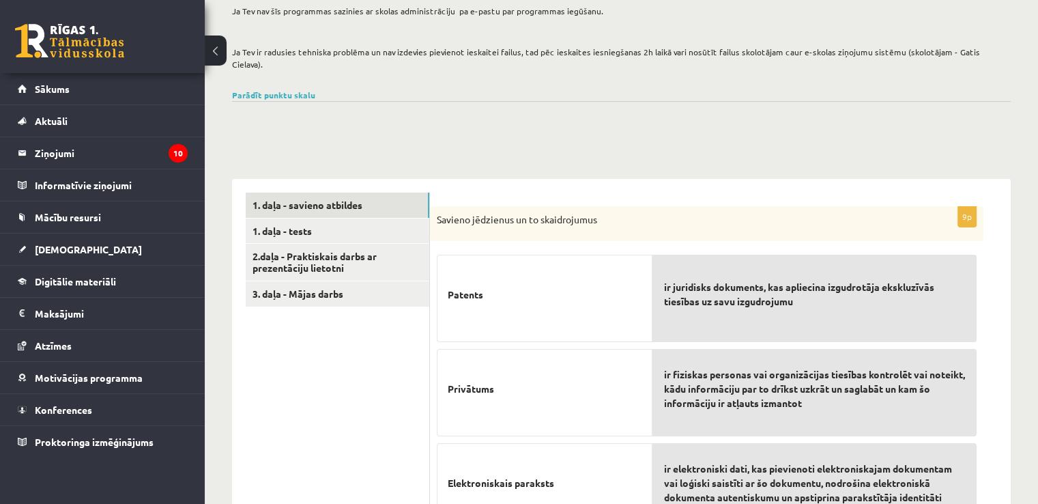
scroll to position [180, 0]
click at [338, 218] on link "1. daļa - tests" at bounding box center [338, 230] width 184 height 25
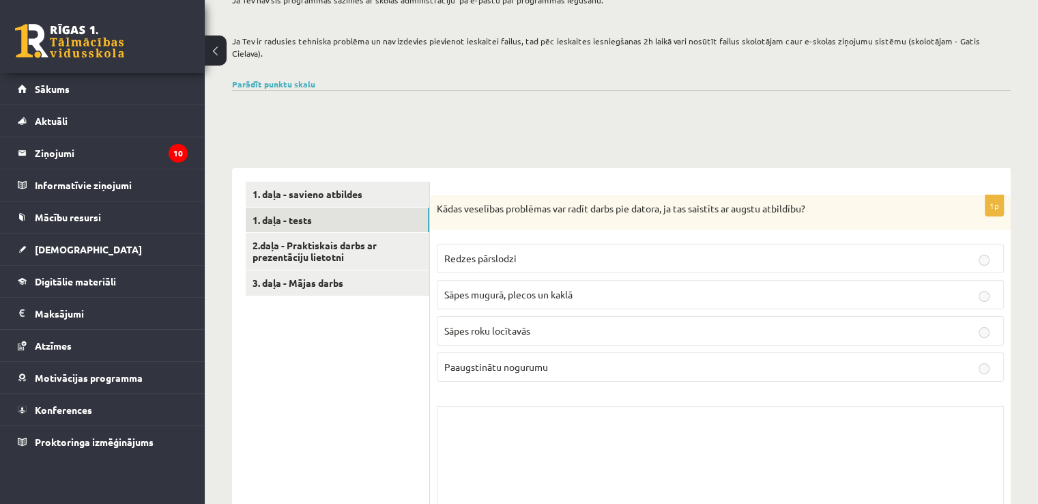
scroll to position [164, 0]
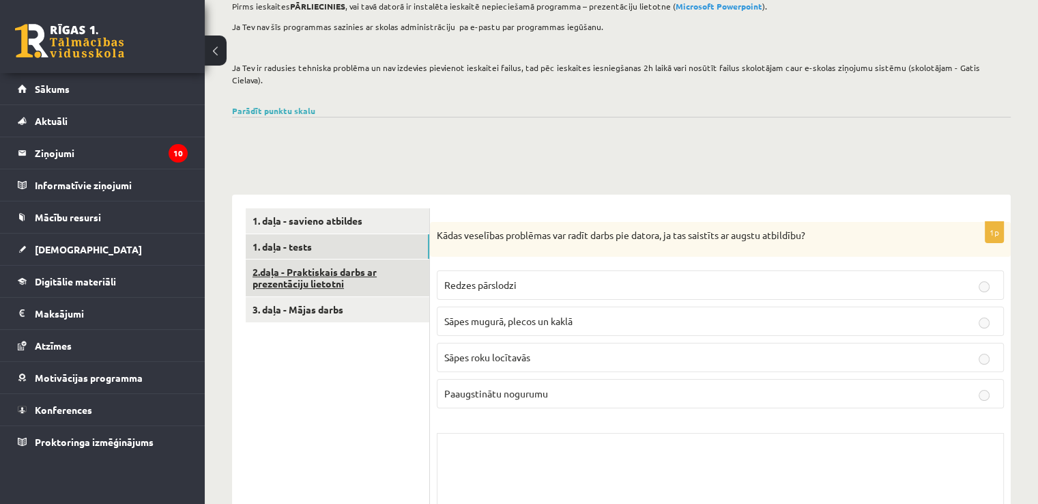
click at [356, 272] on link "2.daļa - Praktiskais darbs ar prezentāciju lietotni" at bounding box center [338, 277] width 184 height 37
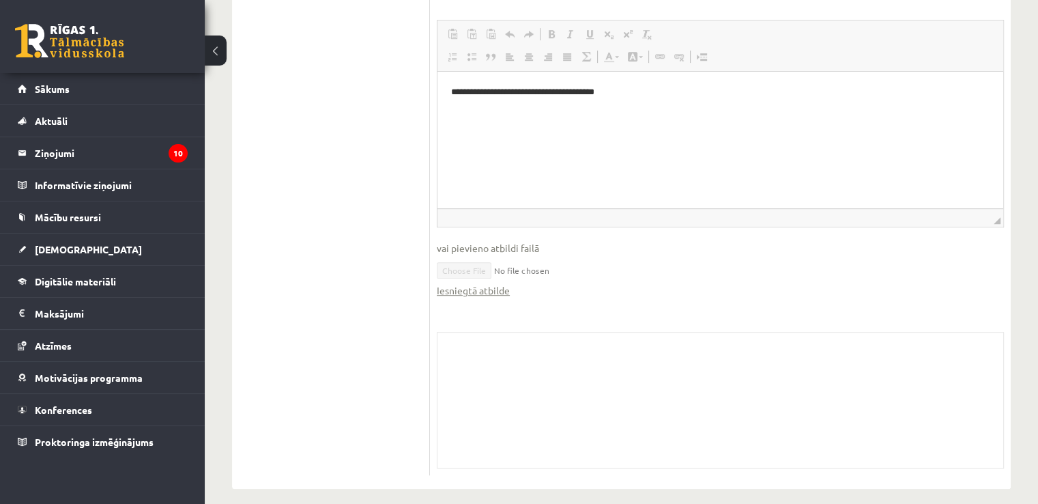
scroll to position [726, 0]
click at [490, 284] on link "Iesniegtā atbilde" at bounding box center [473, 291] width 73 height 14
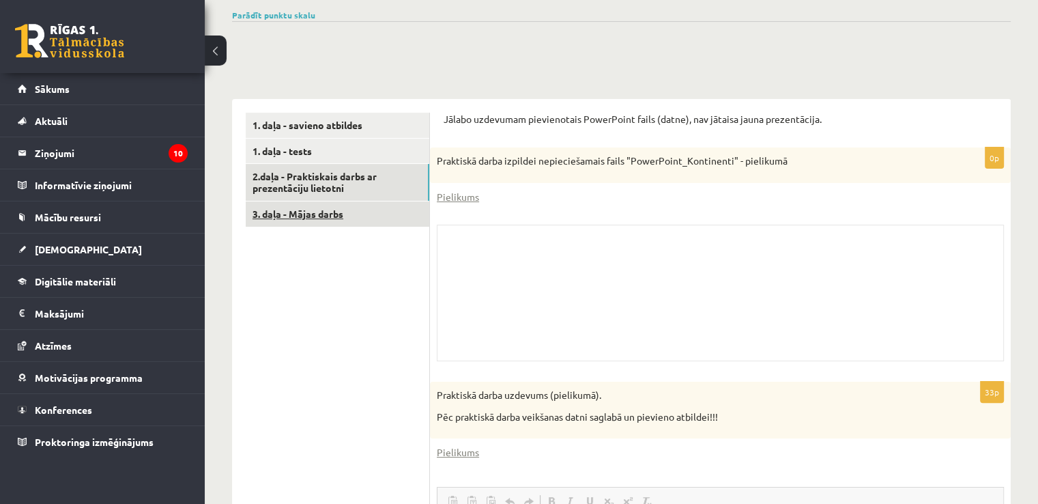
click at [318, 206] on link "3. daļa - Mājas darbs" at bounding box center [338, 213] width 184 height 25
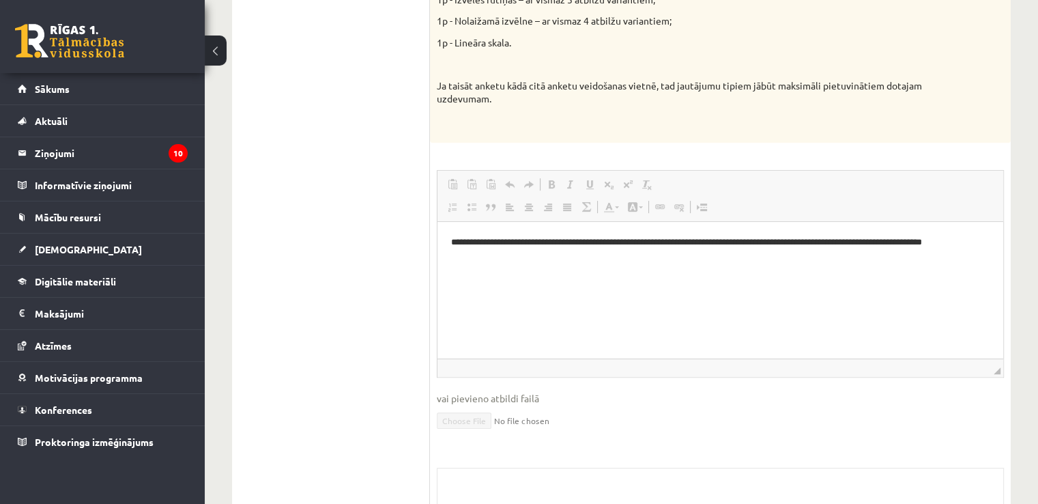
scroll to position [0, 0]
